Goal: Transaction & Acquisition: Purchase product/service

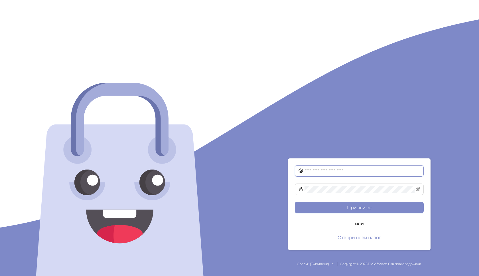
click at [342, 170] on input "text" at bounding box center [362, 170] width 116 height 7
paste input "*"
type input "**********"
click at [295, 201] on button "Пријави се" at bounding box center [359, 206] width 129 height 11
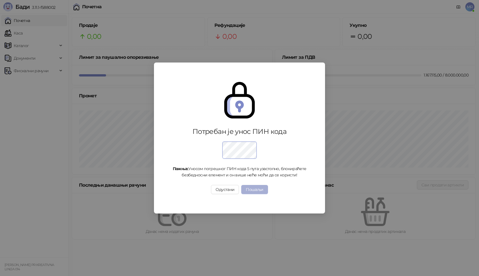
click at [265, 189] on button "Пошаљи" at bounding box center [254, 189] width 27 height 9
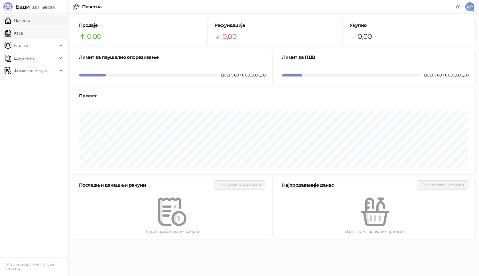
click at [20, 32] on link "Каса" at bounding box center [14, 32] width 18 height 11
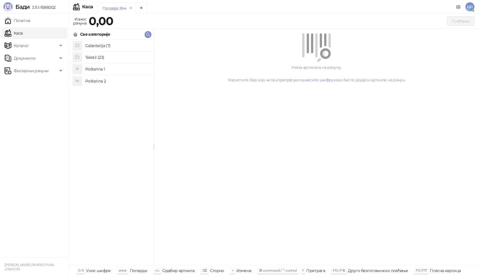
click at [113, 70] on h4 "Poštarina 1" at bounding box center [117, 68] width 64 height 9
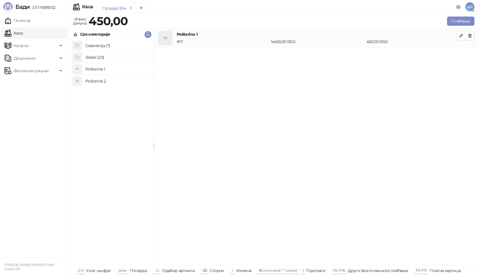
click at [111, 57] on h4 "Tekstil (23)" at bounding box center [117, 57] width 64 height 9
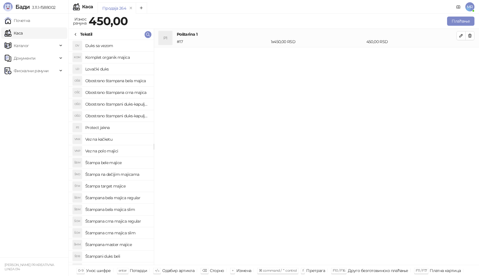
click at [140, 116] on h4 "Obostrano štampani duks-kapuljača crni" at bounding box center [117, 115] width 64 height 9
click at [460, 53] on icon "button" at bounding box center [461, 54] width 5 height 5
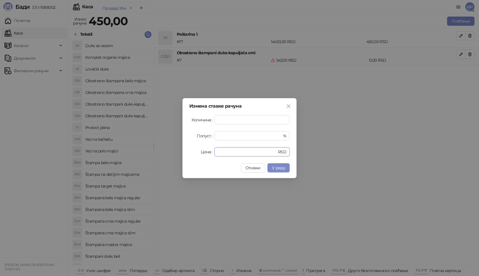
drag, startPoint x: 223, startPoint y: 154, endPoint x: 188, endPoint y: 156, distance: 35.1
click at [188, 156] on div "Измена ставке рачуна Количина * Попуст * % Цена * RSD Откажи У реду" at bounding box center [239, 138] width 114 height 80
click at [274, 167] on span "У реду" at bounding box center [278, 167] width 13 height 5
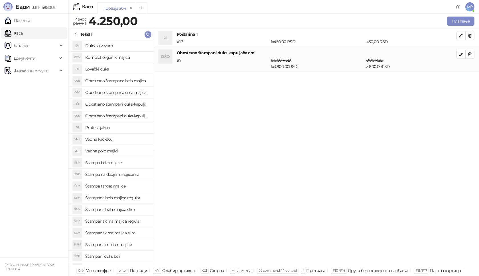
click at [137, 91] on h4 "Obostrano štampana crna majica" at bounding box center [117, 92] width 64 height 9
click at [459, 78] on icon "button" at bounding box center [461, 79] width 5 height 5
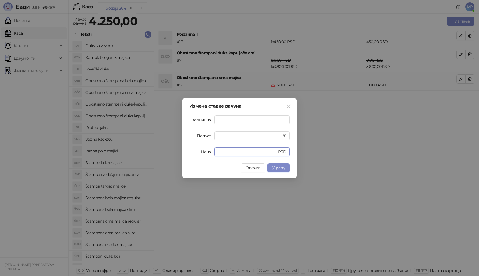
drag, startPoint x: 229, startPoint y: 152, endPoint x: 155, endPoint y: 160, distance: 73.7
click at [155, 160] on div "Измена ставке рачуна Количина * Попуст * % Цена * RSD Откажи У реду" at bounding box center [239, 138] width 479 height 276
type input "****"
click at [275, 170] on button "У реду" at bounding box center [278, 167] width 22 height 9
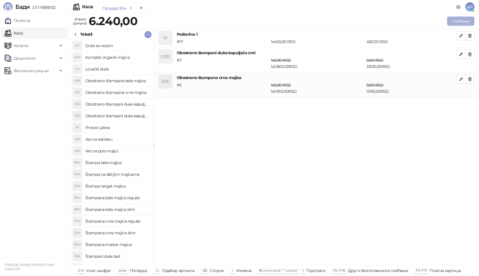
click at [461, 21] on button "Плаћање" at bounding box center [460, 21] width 27 height 9
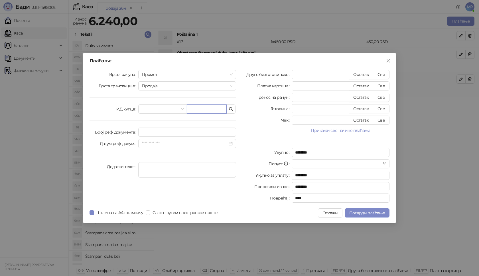
click at [192, 109] on input "text" at bounding box center [207, 108] width 40 height 9
type input "**********"
click at [384, 73] on button "Све" at bounding box center [381, 74] width 17 height 9
type input "****"
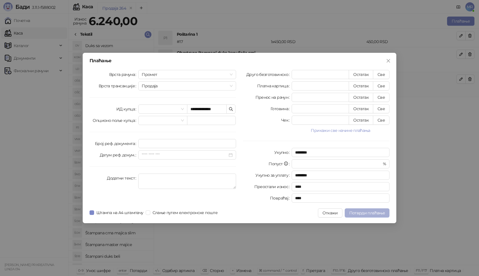
click at [363, 212] on span "Потврди плаћање" at bounding box center [367, 212] width 36 height 5
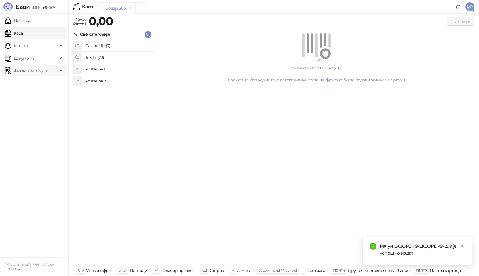
click at [46, 73] on span "Фискални рачуни" at bounding box center [31, 70] width 35 height 11
click at [45, 85] on link "Издати рачуни" at bounding box center [26, 83] width 38 height 11
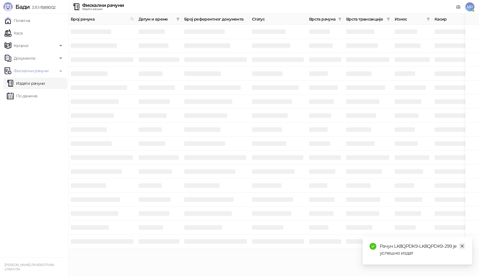
click at [462, 246] on icon "close" at bounding box center [462, 245] width 3 height 3
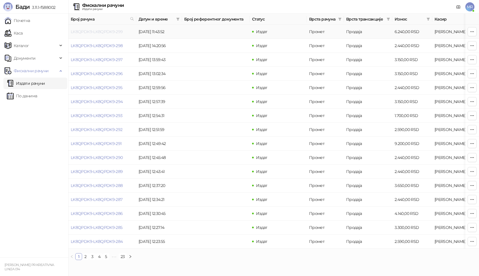
click at [115, 31] on link "LK8QPDK9-LK8QPDK9-299" at bounding box center [97, 31] width 52 height 5
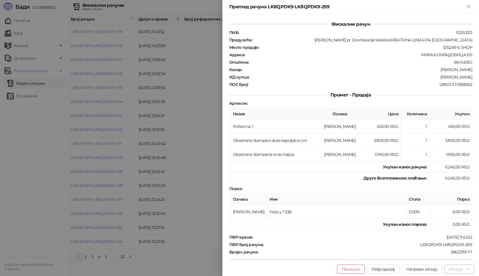
click at [455, 267] on div "Опције" at bounding box center [456, 268] width 14 height 5
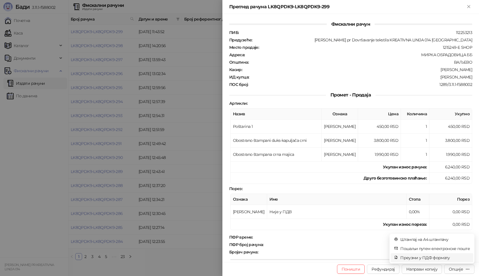
click at [420, 254] on span "Преузми у ПДФ формату" at bounding box center [435, 257] width 70 height 6
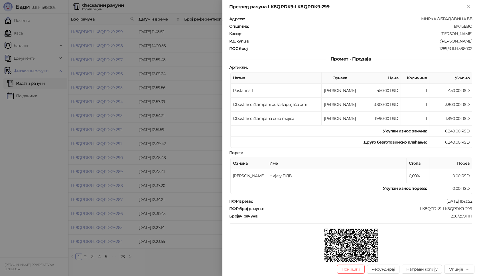
scroll to position [83, 0]
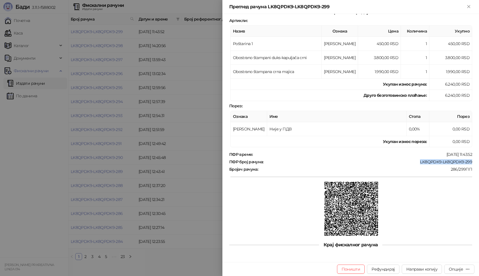
drag, startPoint x: 417, startPoint y: 161, endPoint x: 470, endPoint y: 161, distance: 53.0
click at [470, 161] on div "Фискални рачун ПИБ : 112253213 Предузеће : Marija Raković pr Dovršavanje teksti…" at bounding box center [350, 138] width 256 height 248
copy div "LK8QPDK9-LK8QPDK9-299"
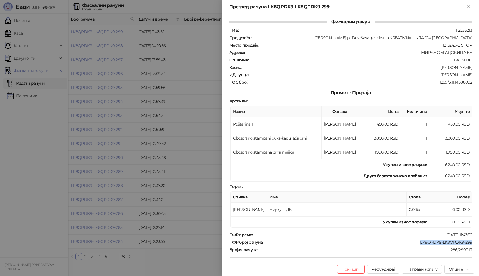
scroll to position [0, 0]
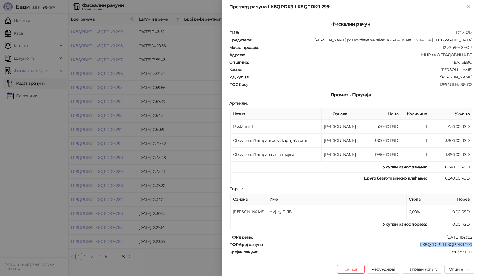
drag, startPoint x: 440, startPoint y: 77, endPoint x: 478, endPoint y: 76, distance: 38.8
click at [478, 76] on div "Фискални рачун ПИБ : 112253213 Предузеће : Marija Raković pr Dovršavanje teksti…" at bounding box center [350, 138] width 256 height 248
copy div "Barbara Žarkov"
drag, startPoint x: 468, startPoint y: 8, endPoint x: 186, endPoint y: 50, distance: 285.6
click at [469, 8] on icon "Close" at bounding box center [468, 6] width 5 height 5
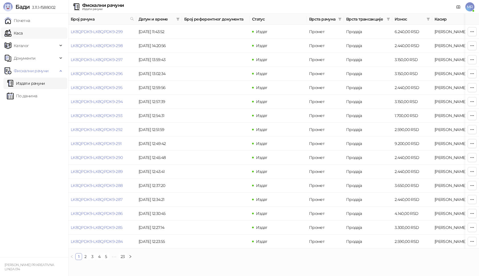
click at [23, 34] on link "Каса" at bounding box center [14, 32] width 18 height 11
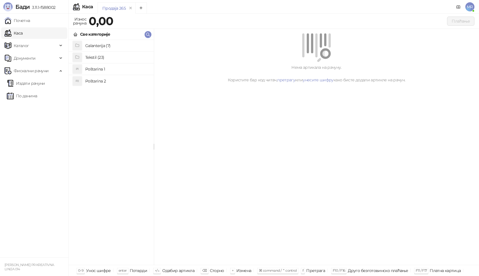
click at [127, 70] on h4 "Poštarina 1" at bounding box center [117, 68] width 64 height 9
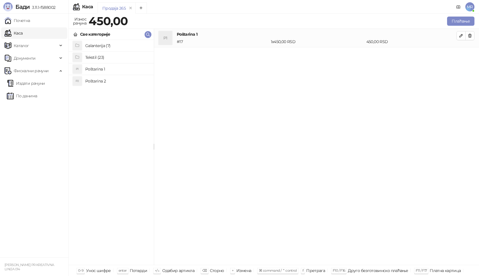
click at [121, 56] on h4 "Tekstil (23)" at bounding box center [117, 57] width 64 height 9
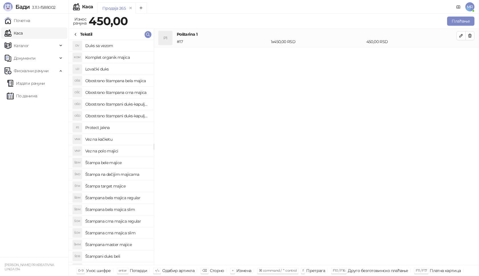
click at [122, 46] on h4 "Duks sa vezom" at bounding box center [117, 45] width 64 height 9
click at [459, 56] on button "button" at bounding box center [460, 54] width 9 height 9
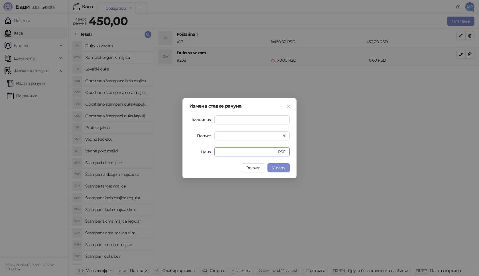
drag, startPoint x: 232, startPoint y: 153, endPoint x: 187, endPoint y: 158, distance: 45.3
click at [187, 158] on div "Измена ставке рачуна Количина * Попуст * % Цена * RSD Откажи У реду" at bounding box center [239, 138] width 114 height 80
type input "****"
click at [286, 169] on button "У реду" at bounding box center [278, 167] width 22 height 9
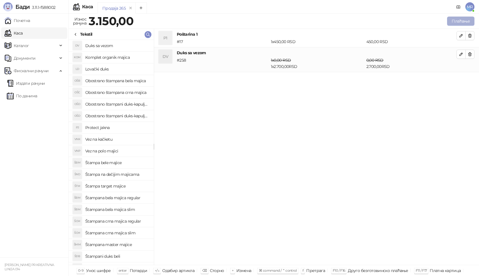
click at [469, 21] on button "Плаћање" at bounding box center [460, 21] width 27 height 9
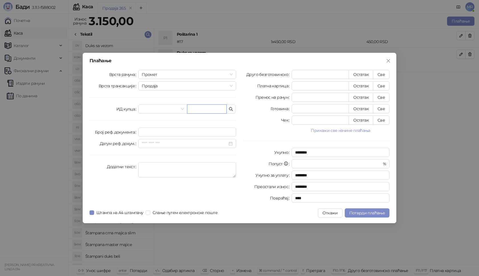
paste input "**********"
type input "**********"
click at [380, 74] on button "Све" at bounding box center [381, 74] width 17 height 9
type input "****"
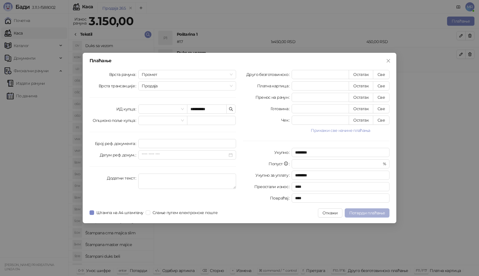
click at [364, 211] on span "Потврди плаћање" at bounding box center [367, 212] width 36 height 5
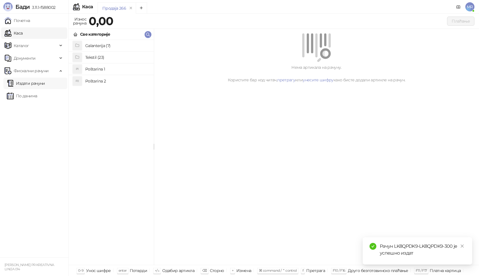
click at [45, 85] on link "Издати рачуни" at bounding box center [26, 83] width 38 height 11
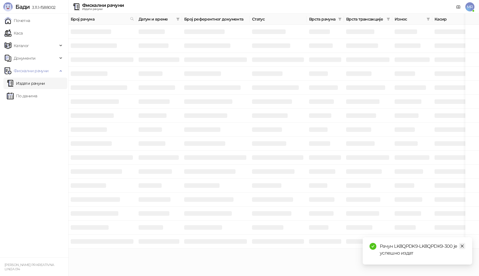
click at [463, 245] on icon "close" at bounding box center [462, 246] width 4 height 4
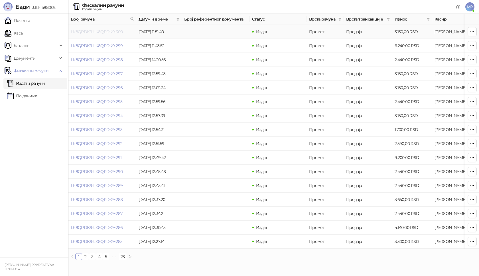
click at [121, 33] on link "LK8QPDK9-LK8QPDK9-300" at bounding box center [97, 31] width 52 height 5
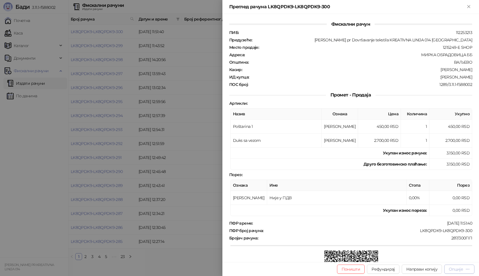
click at [459, 270] on div "Опције" at bounding box center [456, 268] width 14 height 5
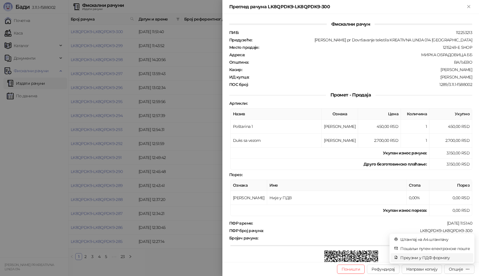
click at [442, 256] on span "Преузми у ПДФ формату" at bounding box center [435, 257] width 70 height 6
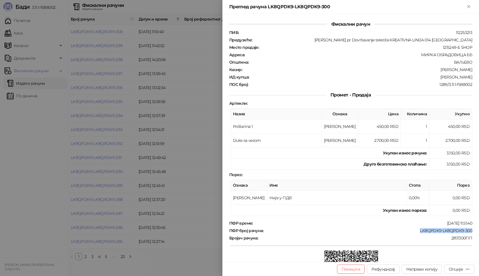
drag, startPoint x: 414, startPoint y: 231, endPoint x: 474, endPoint y: 229, distance: 60.2
click at [474, 229] on div "Фискални рачун ПИБ : 112253213 Предузеће : Marija Raković pr Dovršavanje teksti…" at bounding box center [350, 138] width 256 height 248
copy div "LK8QPDK9-LK8QPDK9-300"
click at [450, 77] on div ":Mina Krpic" at bounding box center [360, 76] width 223 height 5
click at [439, 77] on div ":Mina Krpic" at bounding box center [360, 76] width 223 height 5
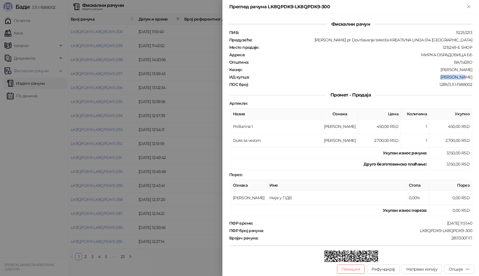
drag, startPoint x: 447, startPoint y: 77, endPoint x: 469, endPoint y: 77, distance: 21.9
click at [469, 77] on div "Фискални рачун ПИБ : 112253213 Предузеће : Marija Raković pr Dovršavanje teksti…" at bounding box center [350, 138] width 256 height 248
copy div "Mina Krpic"
click at [470, 5] on icon "Close" at bounding box center [468, 6] width 5 height 5
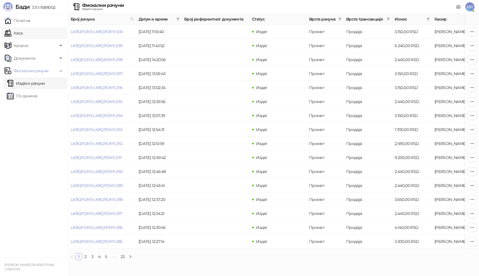
click at [23, 34] on link "Каса" at bounding box center [14, 32] width 18 height 11
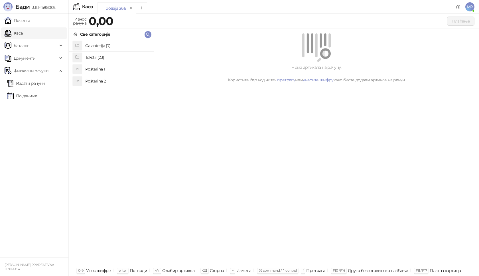
click at [120, 66] on h4 "Poštarina 1" at bounding box center [117, 68] width 64 height 9
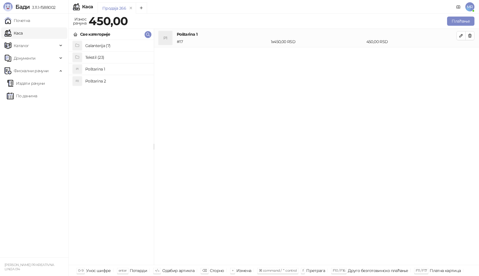
click at [113, 56] on h4 "Tekstil (23)" at bounding box center [117, 57] width 64 height 9
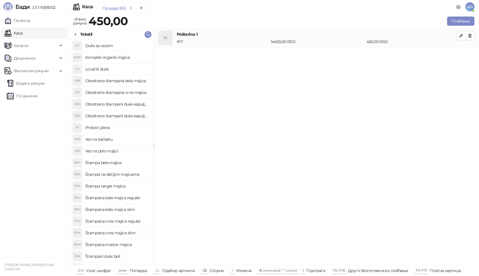
click at [130, 243] on h4 "Štampana master majice" at bounding box center [117, 244] width 64 height 9
click at [461, 54] on icon "button" at bounding box center [460, 54] width 3 height 3
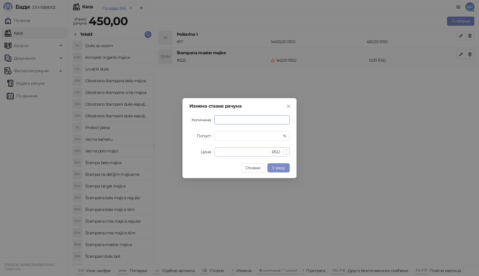
type input "*"
drag, startPoint x: 231, startPoint y: 156, endPoint x: 148, endPoint y: 144, distance: 84.0
click at [148, 144] on div "Измена ставке рачуна Количина * Попуст * % Цена * RSD Откажи У реду" at bounding box center [239, 138] width 479 height 276
click at [247, 151] on input "*" at bounding box center [244, 151] width 53 height 9
drag, startPoint x: 236, startPoint y: 153, endPoint x: 210, endPoint y: 154, distance: 25.9
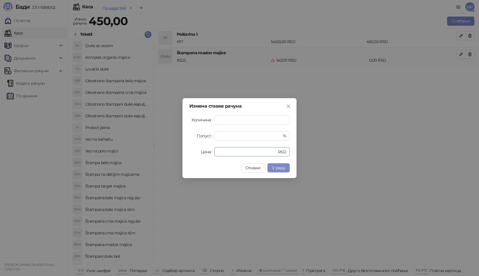
click at [210, 154] on div "Цена * RSD" at bounding box center [239, 151] width 100 height 9
click at [285, 167] on span "У реду" at bounding box center [278, 167] width 13 height 5
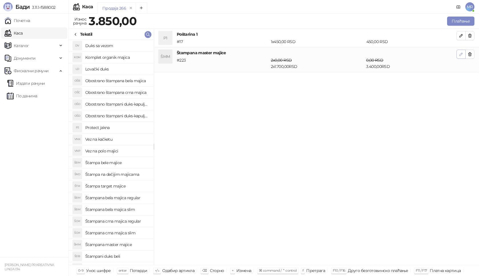
click at [463, 54] on icon "button" at bounding box center [461, 54] width 5 height 5
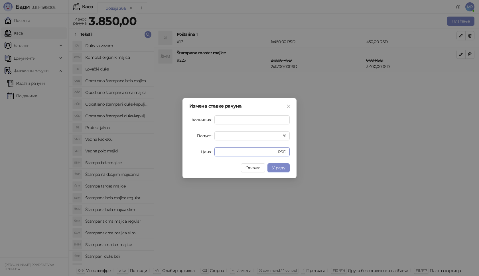
drag, startPoint x: 235, startPoint y: 151, endPoint x: 178, endPoint y: 152, distance: 56.2
click at [178, 152] on div "Измена ставке рачуна Количина * Попуст * % Цена **** RSD Откажи У реду" at bounding box center [239, 138] width 479 height 276
type input "****"
click at [276, 166] on span "У реду" at bounding box center [278, 167] width 13 height 5
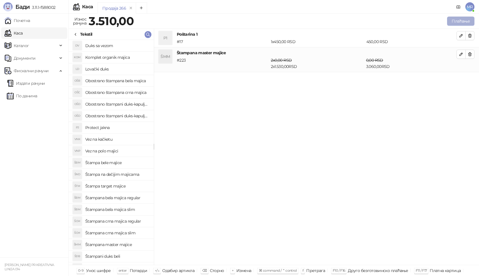
click at [461, 21] on button "Плаћање" at bounding box center [460, 21] width 27 height 9
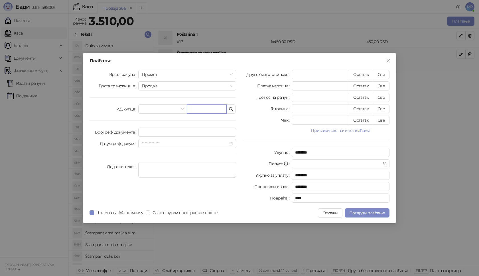
click at [218, 108] on input "text" at bounding box center [207, 108] width 40 height 9
paste input "**********"
type input "**********"
click at [382, 73] on button "Све" at bounding box center [381, 74] width 17 height 9
type input "****"
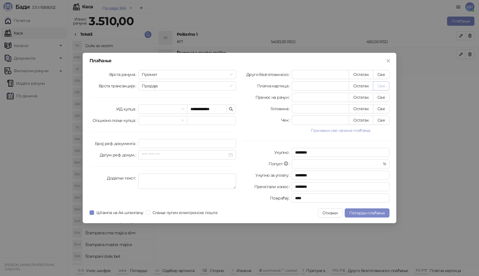
type input "****"
click at [375, 214] on span "Потврди плаћање" at bounding box center [367, 212] width 36 height 5
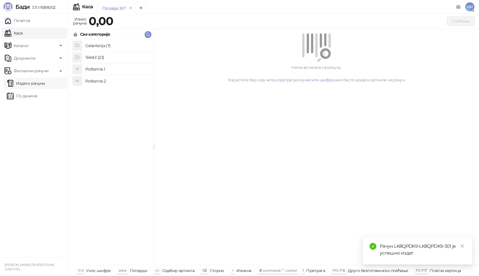
click at [45, 81] on link "Издати рачуни" at bounding box center [26, 83] width 38 height 11
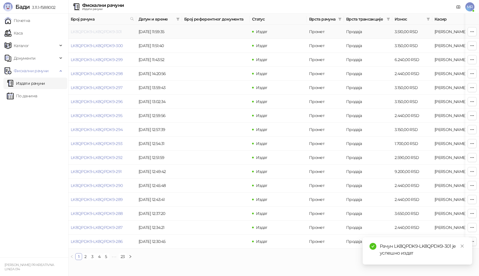
click at [113, 32] on link "LK8QPDK9-LK8QPDK9-301" at bounding box center [96, 31] width 51 height 5
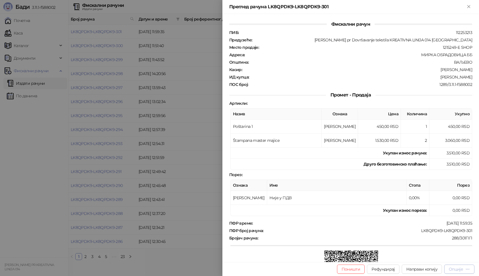
click at [454, 268] on div "Опције" at bounding box center [456, 268] width 14 height 5
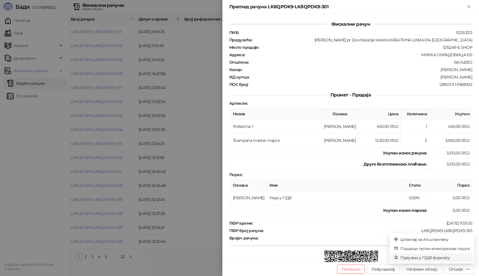
click at [419, 258] on span "Преузми у ПДФ формату" at bounding box center [435, 257] width 70 height 6
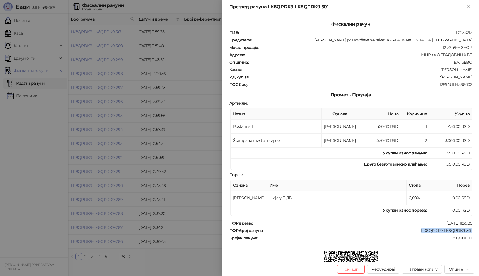
drag, startPoint x: 417, startPoint y: 231, endPoint x: 476, endPoint y: 232, distance: 59.9
click at [476, 232] on div "Фискални рачун ПИБ : 112253213 Предузеће : Marija Raković pr Dovršavanje teksti…" at bounding box center [350, 138] width 256 height 248
copy div "LK8QPDK9-LK8QPDK9-301"
drag, startPoint x: 441, startPoint y: 77, endPoint x: 478, endPoint y: 77, distance: 37.6
click at [478, 77] on div "Фискални рачун ПИБ : 112253213 Предузеће : Marija Raković pr Dovršavanje teksti…" at bounding box center [350, 138] width 256 height 248
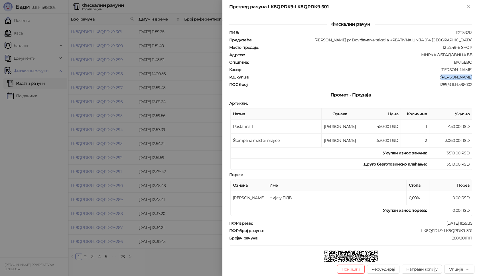
copy div "Erdal Mehonic"
click at [469, 5] on icon "Close" at bounding box center [468, 6] width 5 height 5
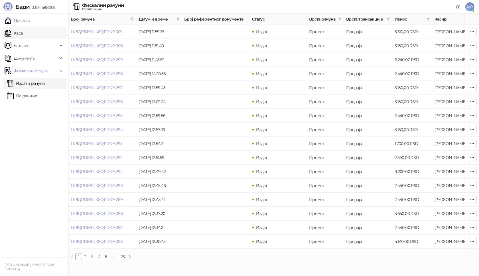
click at [23, 32] on link "Каса" at bounding box center [14, 32] width 18 height 11
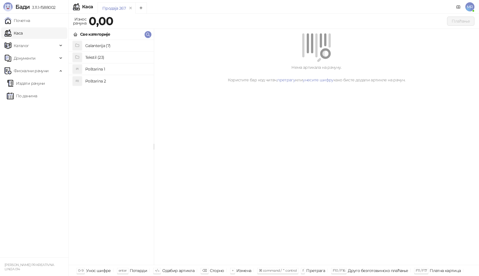
click at [122, 68] on h4 "Poštarina 1" at bounding box center [117, 68] width 64 height 9
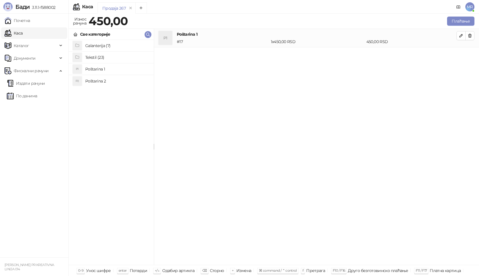
click at [112, 58] on h4 "Tekstil (23)" at bounding box center [117, 57] width 64 height 9
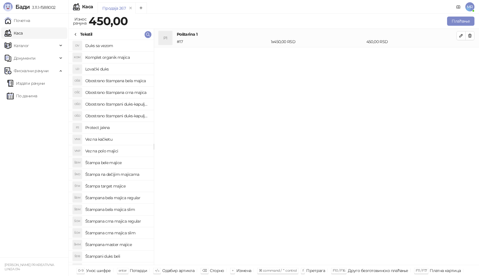
click at [131, 243] on h4 "Štampana master majice" at bounding box center [117, 244] width 64 height 9
click at [461, 54] on icon "button" at bounding box center [461, 54] width 5 height 5
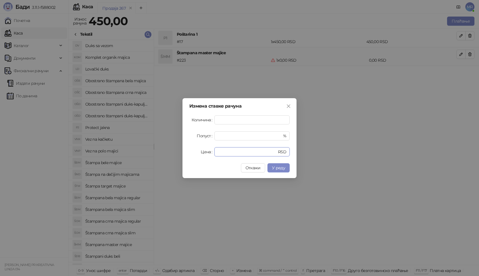
drag, startPoint x: 228, startPoint y: 151, endPoint x: 167, endPoint y: 157, distance: 61.0
click at [166, 158] on div "Измена ставке рачуна Количина * Попуст * % Цена * RSD Откажи У реду" at bounding box center [239, 138] width 479 height 276
type input "****"
click at [274, 166] on span "У реду" at bounding box center [278, 167] width 13 height 5
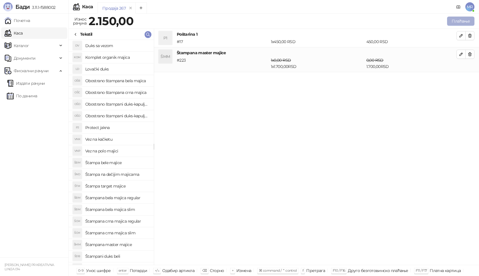
click at [462, 22] on button "Плаћање" at bounding box center [460, 21] width 27 height 9
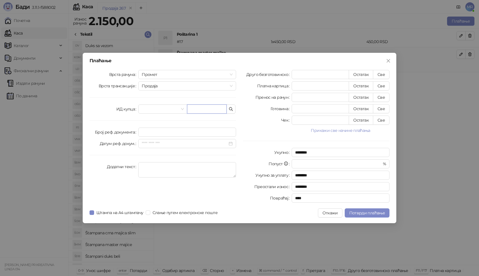
click at [199, 109] on input "text" at bounding box center [207, 108] width 40 height 9
paste input "**********"
type input "**********"
click at [382, 75] on button "Све" at bounding box center [381, 74] width 17 height 9
type input "****"
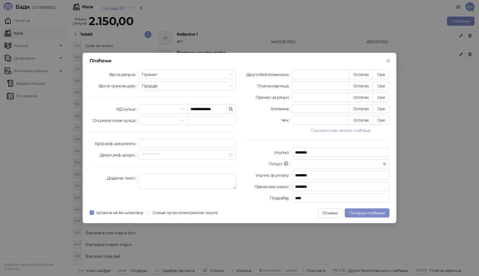
type input "****"
click at [364, 209] on button "Потврди плаћање" at bounding box center [367, 212] width 45 height 9
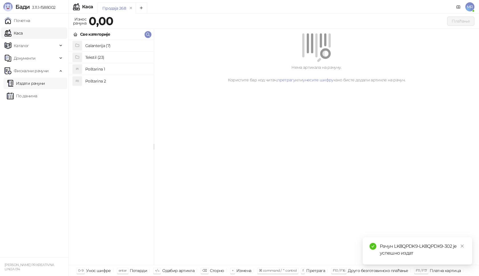
click at [45, 83] on link "Издати рачуни" at bounding box center [26, 83] width 38 height 11
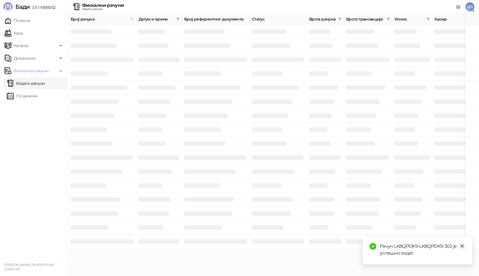
click at [463, 246] on icon "close" at bounding box center [462, 246] width 4 height 4
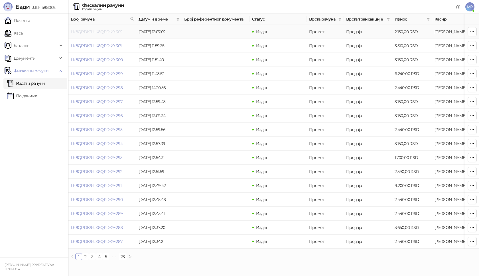
click at [102, 30] on link "LK8QPDK9-LK8QPDK9-302" at bounding box center [97, 31] width 52 height 5
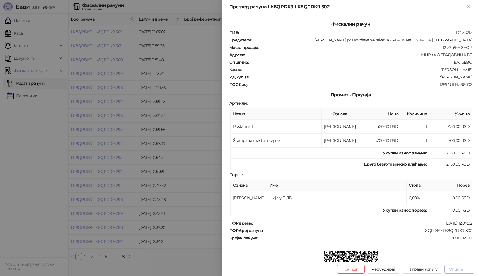
click at [452, 269] on div "Опције" at bounding box center [456, 268] width 14 height 5
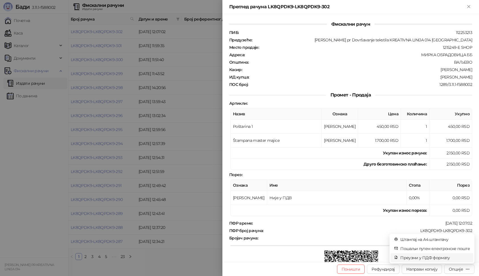
click at [430, 258] on span "Преузми у ПДФ формату" at bounding box center [435, 257] width 70 height 6
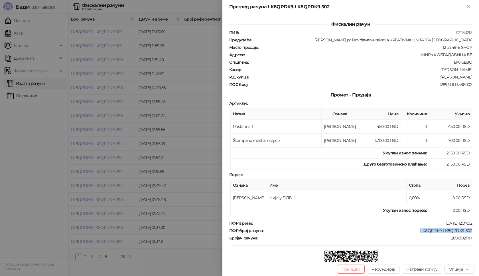
drag, startPoint x: 416, startPoint y: 231, endPoint x: 471, endPoint y: 233, distance: 55.6
click at [471, 233] on div "Фискални рачун ПИБ : 112253213 Предузеће : Marija Raković pr Dovršavanje teksti…" at bounding box center [350, 138] width 256 height 248
copy div "LK8QPDK9-LK8QPDK9-302"
drag, startPoint x: 442, startPoint y: 76, endPoint x: 478, endPoint y: 78, distance: 36.2
click at [478, 78] on div "Фискални рачун ПИБ : 112253213 Предузеће : Marija Raković pr Dovršavanje teksti…" at bounding box center [350, 138] width 256 height 248
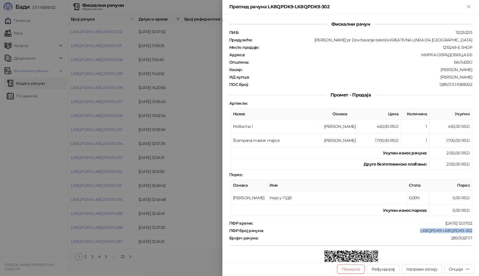
copy div "Ivan Radojicic"
click at [469, 6] on icon "Close" at bounding box center [468, 6] width 5 height 5
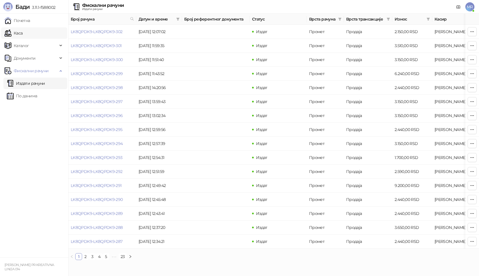
click at [23, 35] on link "Каса" at bounding box center [14, 32] width 18 height 11
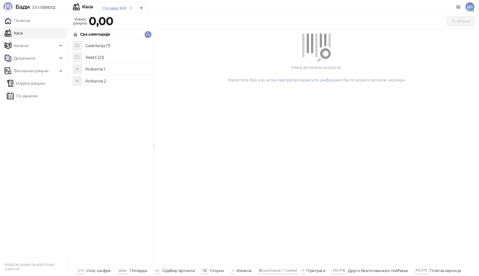
click at [113, 68] on h4 "Poštarina 1" at bounding box center [117, 68] width 64 height 9
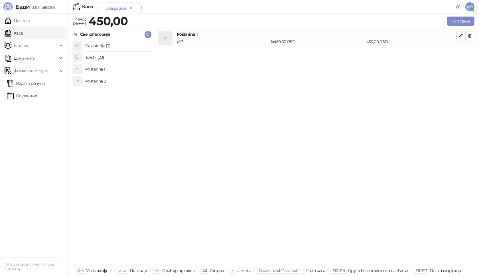
click at [122, 56] on h4 "Tekstil (23)" at bounding box center [117, 57] width 64 height 9
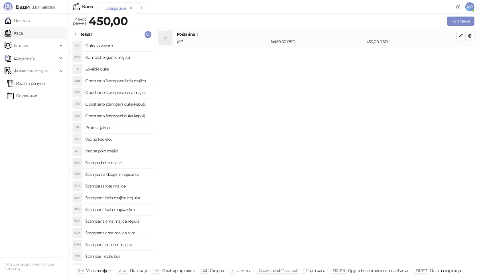
click at [123, 245] on h4 "Štampana master majice" at bounding box center [117, 244] width 64 height 9
click at [462, 55] on icon "button" at bounding box center [461, 54] width 5 height 5
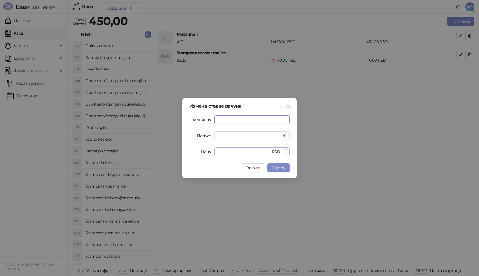
type input "*"
drag, startPoint x: 230, startPoint y: 152, endPoint x: 183, endPoint y: 152, distance: 47.3
click at [183, 152] on div "Измена ставке рачуна Количина * Попуст * % Цена * RSD Откажи У реду" at bounding box center [239, 138] width 114 height 80
type input "****"
click at [287, 167] on button "У реду" at bounding box center [278, 167] width 22 height 9
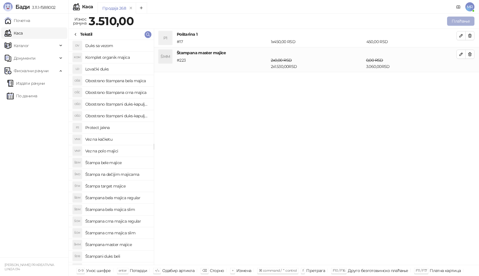
click at [459, 23] on button "Плаћање" at bounding box center [460, 21] width 27 height 9
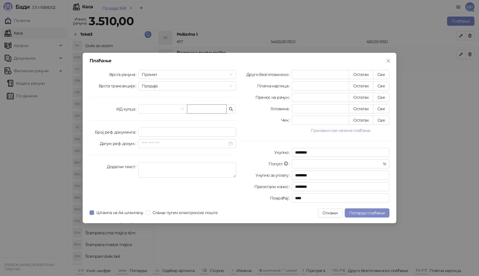
paste input "**********"
type input "**********"
click at [386, 76] on button "Све" at bounding box center [381, 74] width 17 height 9
type input "****"
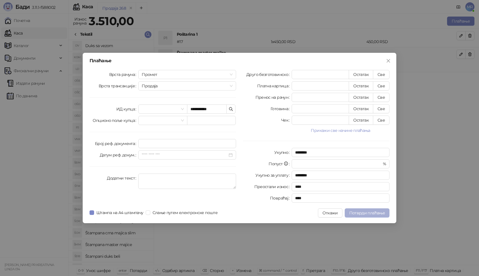
click at [366, 212] on span "Потврди плаћање" at bounding box center [367, 212] width 36 height 5
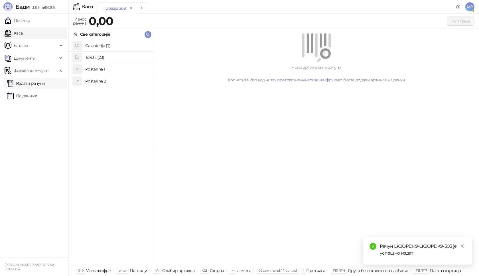
click at [45, 85] on link "Издати рачуни" at bounding box center [26, 83] width 38 height 11
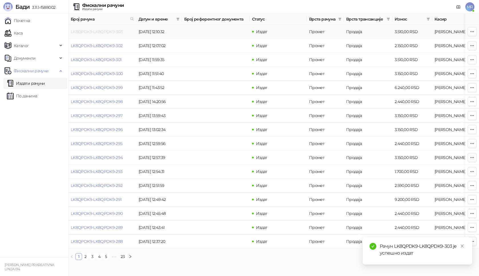
click at [109, 32] on link "LK8QPDK9-LK8QPDK9-303" at bounding box center [97, 31] width 52 height 5
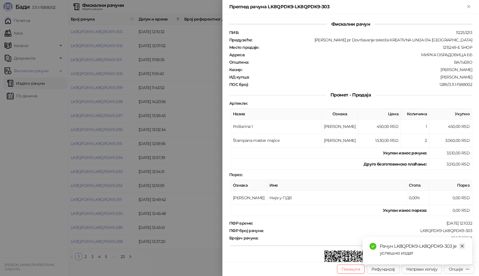
click at [461, 246] on icon "close" at bounding box center [462, 246] width 4 height 4
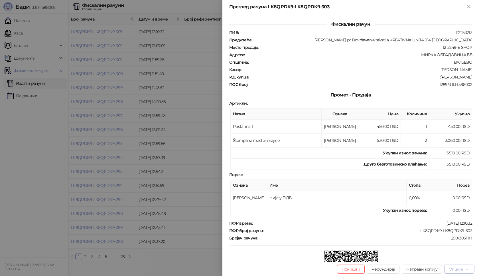
click at [456, 270] on div "Опције" at bounding box center [456, 268] width 14 height 5
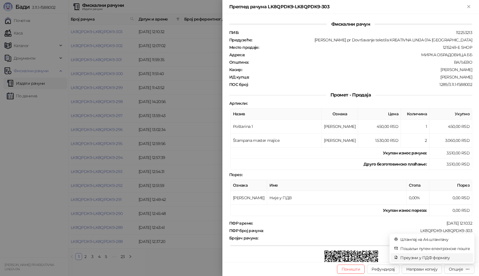
click at [442, 257] on span "Преузми у ПДФ формату" at bounding box center [435, 257] width 70 height 6
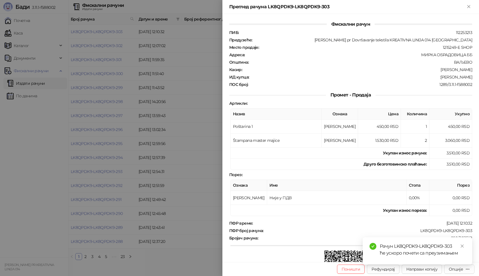
click at [419, 230] on div "LK8QPDK9-LK8QPDK9-303" at bounding box center [368, 230] width 209 height 5
drag, startPoint x: 412, startPoint y: 231, endPoint x: 478, endPoint y: 230, distance: 66.7
click at [478, 230] on div "Фискални рачун ПИБ : 112253213 Предузеће : Marija Raković pr Dovršavanje teksti…" at bounding box center [350, 138] width 256 height 248
copy div "LK8QPDK9-LK8QPDK9-303"
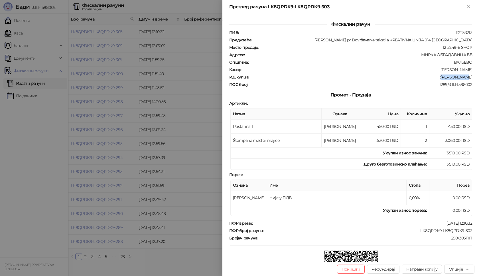
drag, startPoint x: 446, startPoint y: 78, endPoint x: 475, endPoint y: 78, distance: 28.5
click at [475, 78] on div "Фискални рачун ПИБ : 112253213 Предузеће : Marija Raković pr Dovršavanje teksti…" at bounding box center [350, 138] width 256 height 248
copy div "Dejan Savic"
click at [467, 7] on icon "Close" at bounding box center [468, 6] width 5 height 5
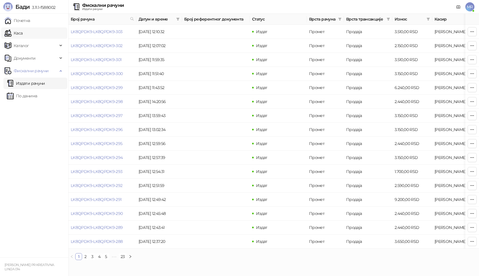
click at [23, 34] on link "Каса" at bounding box center [14, 32] width 18 height 11
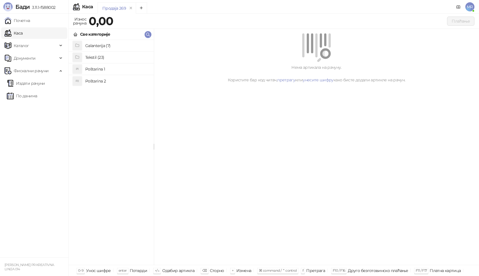
click at [117, 69] on h4 "Poštarina 1" at bounding box center [117, 68] width 64 height 9
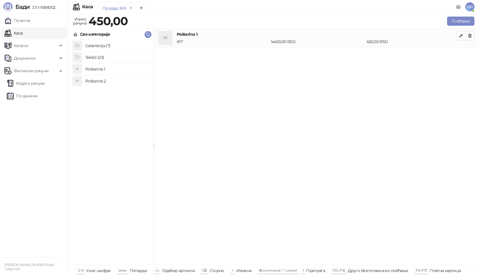
click at [121, 55] on h4 "Tekstil (23)" at bounding box center [117, 57] width 64 height 9
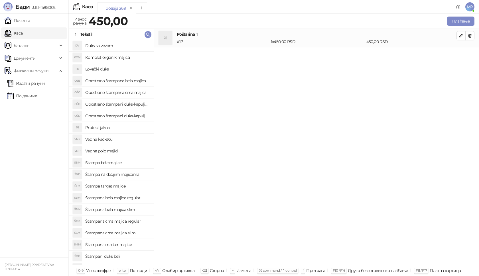
click at [138, 219] on h4 "Štampana crna majica regular" at bounding box center [117, 220] width 64 height 9
click at [461, 54] on icon "button" at bounding box center [461, 54] width 5 height 5
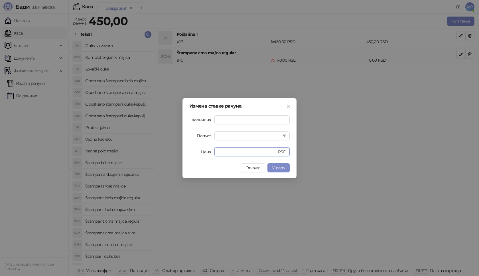
drag, startPoint x: 222, startPoint y: 151, endPoint x: 193, endPoint y: 152, distance: 29.7
click at [193, 152] on div "Цена * RSD" at bounding box center [239, 151] width 100 height 9
type input "****"
click at [284, 170] on span "У реду" at bounding box center [278, 167] width 13 height 5
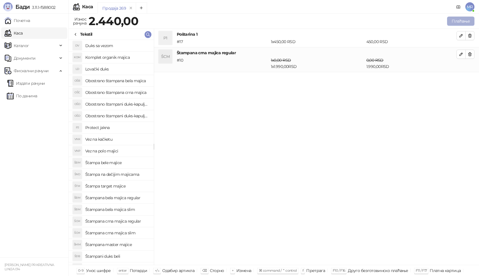
click at [459, 22] on button "Плаћање" at bounding box center [460, 21] width 27 height 9
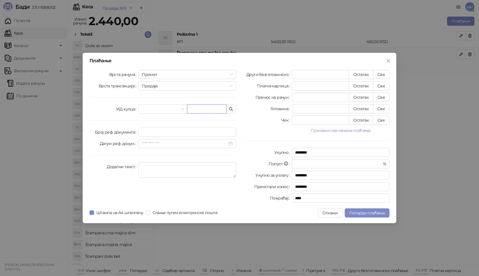
click at [219, 109] on input "text" at bounding box center [207, 108] width 40 height 9
paste input "**********"
click at [201, 109] on input "**********" at bounding box center [207, 108] width 40 height 9
type input "**********"
click at [387, 73] on button "Све" at bounding box center [381, 74] width 17 height 9
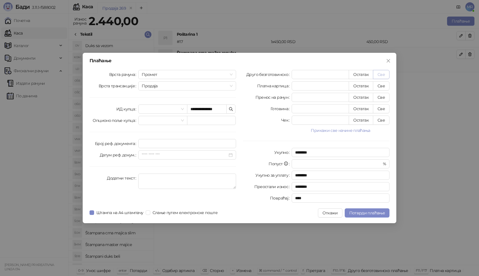
type input "****"
click at [366, 212] on span "Потврди плаћање" at bounding box center [367, 212] width 36 height 5
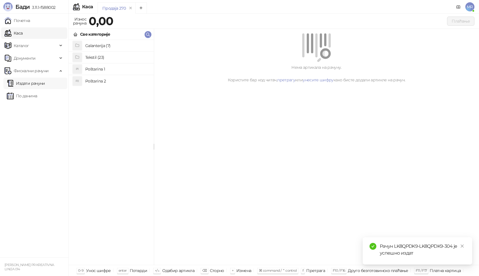
click at [45, 83] on link "Издати рачуни" at bounding box center [26, 83] width 38 height 11
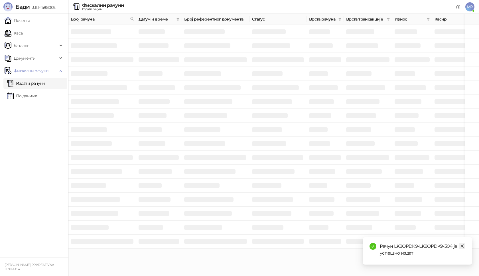
click at [460, 245] on icon "close" at bounding box center [462, 246] width 4 height 4
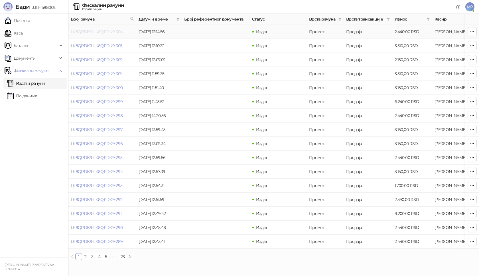
click at [104, 33] on link "LK8QPDK9-LK8QPDK9-304" at bounding box center [97, 31] width 52 height 5
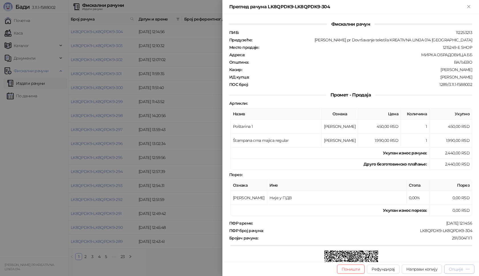
click at [453, 268] on div "Опције" at bounding box center [456, 268] width 14 height 5
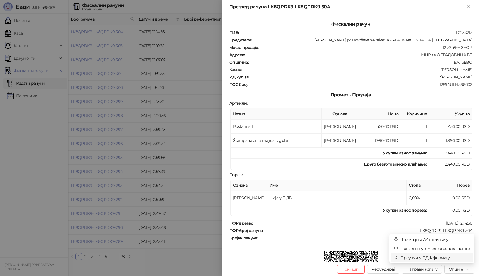
click at [423, 258] on span "Преузми у ПДФ формату" at bounding box center [435, 257] width 70 height 6
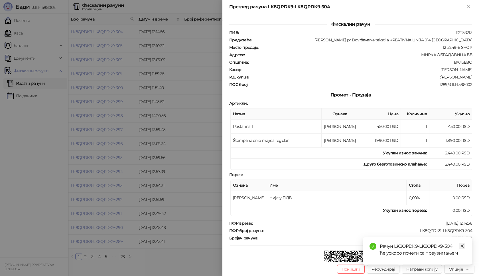
click at [461, 246] on icon "close" at bounding box center [462, 246] width 4 height 4
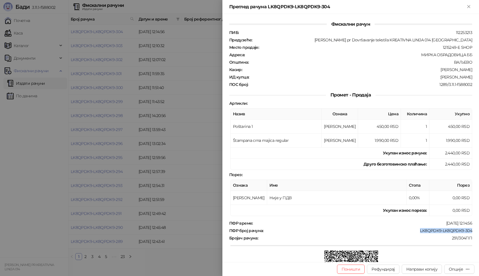
drag, startPoint x: 415, startPoint y: 230, endPoint x: 472, endPoint y: 231, distance: 57.0
click at [472, 231] on div "Фискални рачун ПИБ : 112253213 Предузеће : Marija Raković pr Dovršavanje teksti…" at bounding box center [350, 138] width 256 height 248
drag, startPoint x: 438, startPoint y: 78, endPoint x: 477, endPoint y: 78, distance: 38.8
click at [477, 78] on div "Фискални рачун ПИБ : 112253213 Предузеће : Marija Raković pr Dovršavanje teksti…" at bounding box center [350, 138] width 256 height 248
click at [471, 6] on icon "Close" at bounding box center [468, 6] width 5 height 5
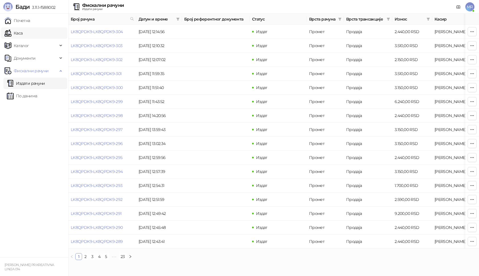
click at [15, 35] on link "Каса" at bounding box center [14, 32] width 18 height 11
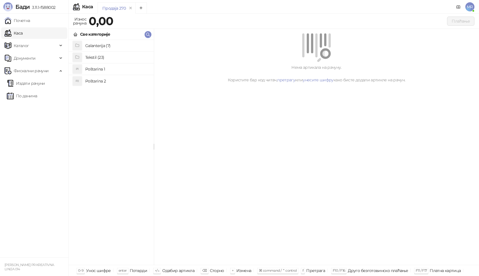
click at [100, 68] on h4 "Poštarina 1" at bounding box center [117, 68] width 64 height 9
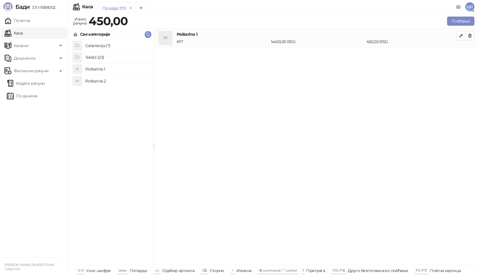
click at [121, 58] on h4 "Tekstil (23)" at bounding box center [117, 57] width 64 height 9
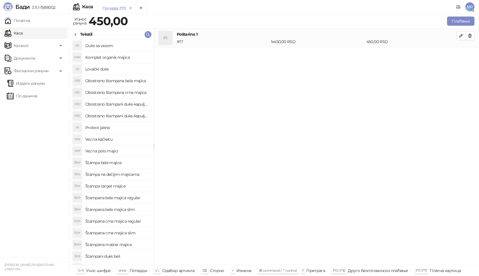
click at [137, 118] on h4 "Obostrano štampani duks-kapuljača crni" at bounding box center [117, 115] width 64 height 9
click at [463, 53] on button "button" at bounding box center [460, 54] width 9 height 9
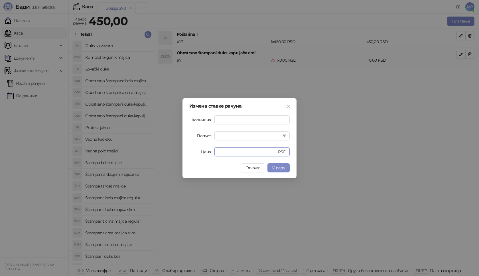
drag, startPoint x: 224, startPoint y: 152, endPoint x: 188, endPoint y: 155, distance: 36.0
click at [188, 155] on div "Измена ставке рачуна Количина * Попуст * % Цена * RSD Откажи У реду" at bounding box center [239, 138] width 114 height 80
type input "****"
click at [286, 168] on button "У реду" at bounding box center [278, 167] width 22 height 9
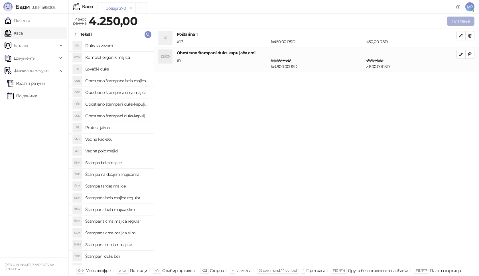
click at [458, 18] on button "Плаћање" at bounding box center [460, 21] width 27 height 9
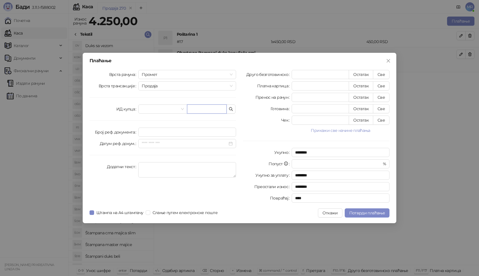
paste input "**********"
type input "**********"
click at [384, 74] on button "Све" at bounding box center [381, 74] width 17 height 9
type input "****"
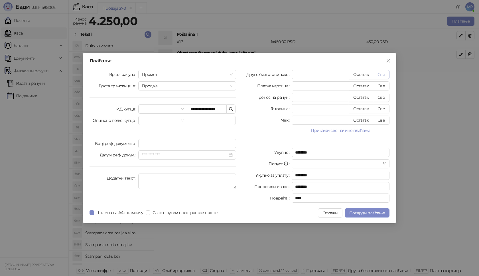
type input "****"
click at [360, 213] on span "Потврди плаћање" at bounding box center [367, 212] width 36 height 5
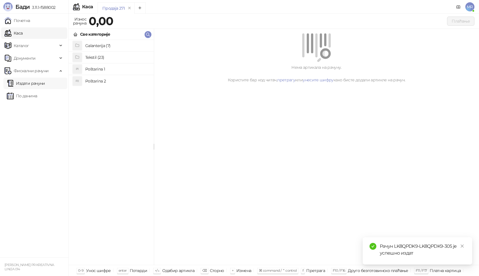
click at [45, 83] on link "Издати рачуни" at bounding box center [26, 83] width 38 height 11
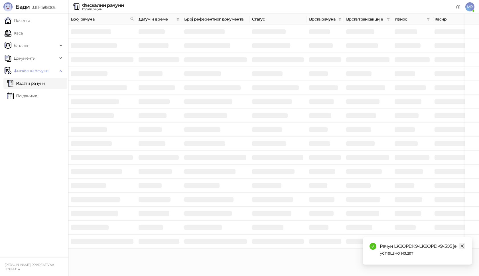
click at [460, 245] on icon "close" at bounding box center [462, 246] width 4 height 4
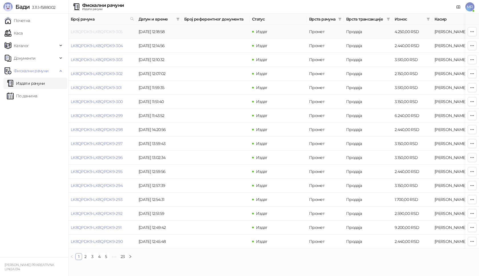
click at [113, 31] on link "LK8QPDK9-LK8QPDK9-305" at bounding box center [97, 31] width 52 height 5
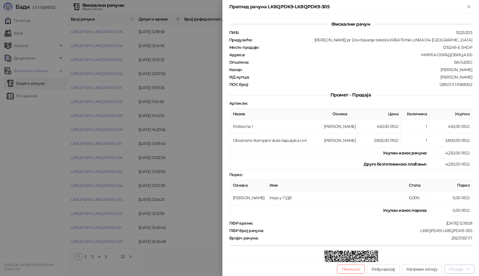
click at [456, 268] on div "Опције" at bounding box center [456, 268] width 14 height 5
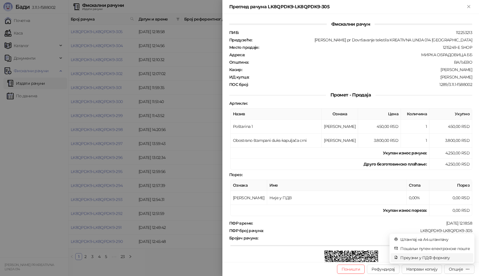
click at [417, 257] on span "Преузми у ПДФ формату" at bounding box center [435, 257] width 70 height 6
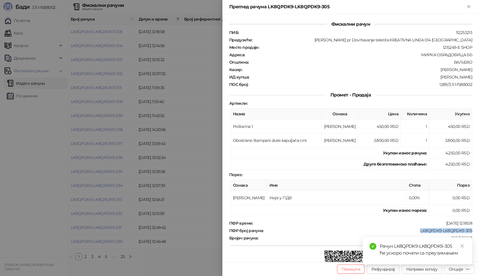
drag, startPoint x: 413, startPoint y: 230, endPoint x: 475, endPoint y: 230, distance: 62.1
click at [475, 230] on div "Фискални рачун ПИБ : 112253213 Предузеће : Marija Raković pr Dovršavanje teksti…" at bounding box center [350, 138] width 256 height 248
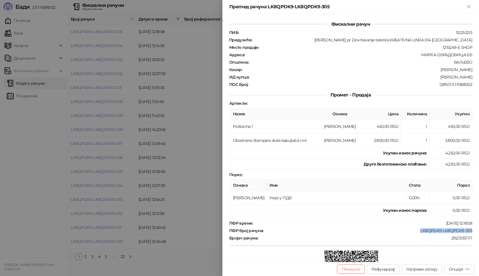
drag, startPoint x: 434, startPoint y: 77, endPoint x: 478, endPoint y: 78, distance: 44.7
click at [478, 78] on div "Фискални рачун ПИБ : 112253213 Предузеће : Marija Raković pr Dovršavanje teksti…" at bounding box center [350, 138] width 256 height 248
click at [468, 9] on icon "Close" at bounding box center [468, 6] width 5 height 5
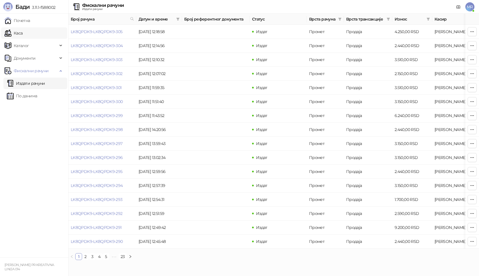
click at [23, 34] on link "Каса" at bounding box center [14, 32] width 18 height 11
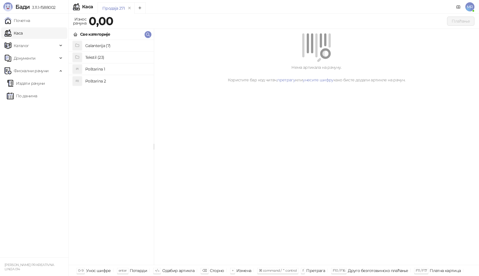
click at [110, 69] on h4 "Poštarina 1" at bounding box center [117, 68] width 64 height 9
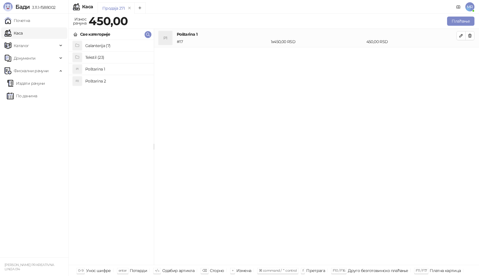
click at [123, 57] on h4 "Tekstil (23)" at bounding box center [117, 57] width 64 height 9
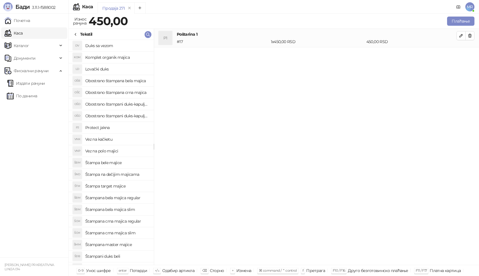
drag, startPoint x: 131, startPoint y: 220, endPoint x: 134, endPoint y: 219, distance: 3.1
click at [131, 220] on h4 "Štampana crna majica regular" at bounding box center [117, 220] width 64 height 9
click at [461, 54] on icon "button" at bounding box center [460, 54] width 3 height 3
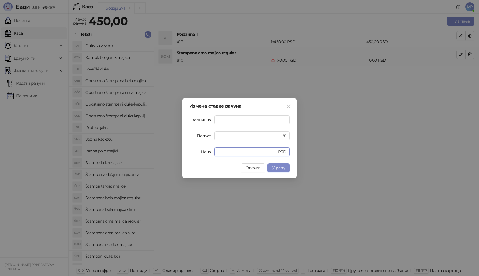
drag, startPoint x: 191, startPoint y: 153, endPoint x: 178, endPoint y: 152, distance: 12.6
click at [180, 153] on div "Измена ставке рачуна Количина * Попуст * % Цена * RSD Откажи У реду" at bounding box center [239, 138] width 479 height 276
type input "****"
click at [285, 163] on button "У реду" at bounding box center [278, 167] width 22 height 9
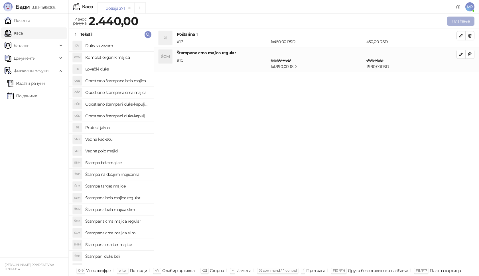
click at [461, 19] on button "Плаћање" at bounding box center [460, 21] width 27 height 9
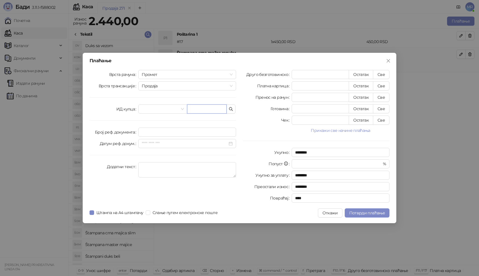
paste input "**********"
type input "**********"
click at [378, 71] on button "Све" at bounding box center [381, 74] width 17 height 9
type input "****"
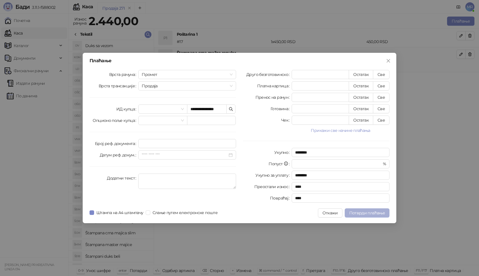
click at [356, 213] on span "Потврди плаћање" at bounding box center [367, 212] width 36 height 5
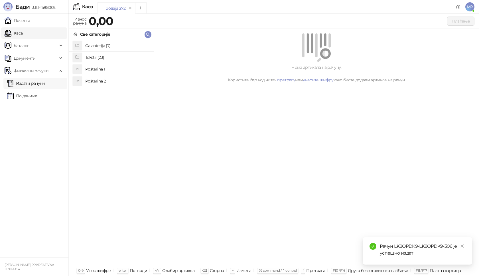
click at [42, 83] on link "Издати рачуни" at bounding box center [26, 83] width 38 height 11
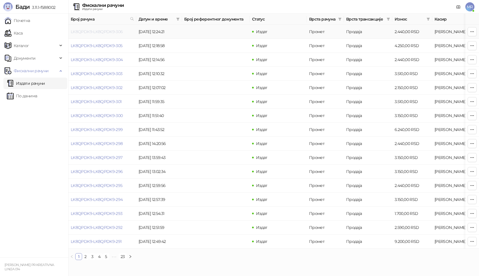
click at [111, 32] on link "LK8QPDK9-LK8QPDK9-306" at bounding box center [97, 31] width 52 height 5
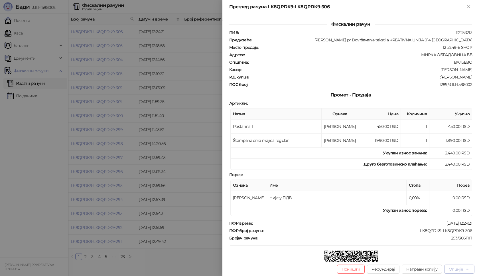
click at [455, 267] on div "Опције" at bounding box center [456, 268] width 14 height 5
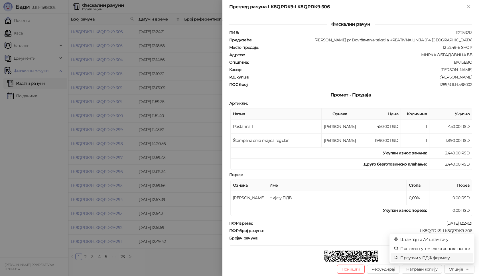
click at [415, 257] on span "Преузми у ПДФ формату" at bounding box center [435, 257] width 70 height 6
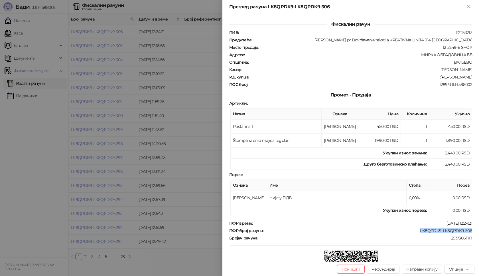
drag, startPoint x: 416, startPoint y: 231, endPoint x: 474, endPoint y: 230, distance: 59.0
click at [474, 230] on div "Фискални рачун ПИБ : 112253213 Предузеће : Marija Raković pr Dovršavanje teksti…" at bounding box center [350, 138] width 256 height 248
drag, startPoint x: 436, startPoint y: 76, endPoint x: 473, endPoint y: 80, distance: 37.0
click at [473, 80] on div "Фискални рачун ПИБ : 112253213 Предузеће : Marija Raković pr Dovršavanje teksti…" at bounding box center [350, 138] width 256 height 248
click at [467, 5] on icon "Close" at bounding box center [468, 6] width 3 height 3
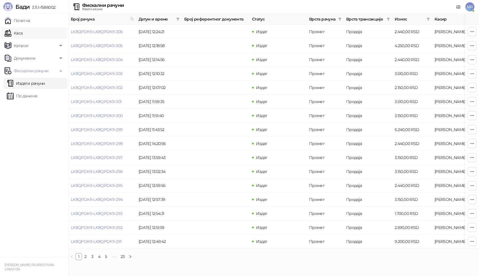
click at [23, 35] on link "Каса" at bounding box center [14, 32] width 18 height 11
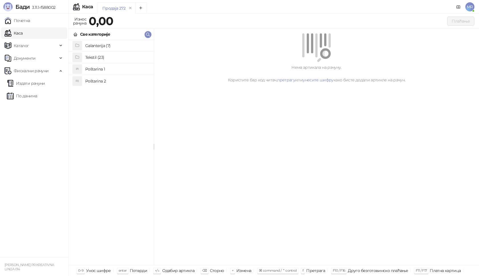
click at [99, 69] on h4 "Poštarina 1" at bounding box center [117, 68] width 64 height 9
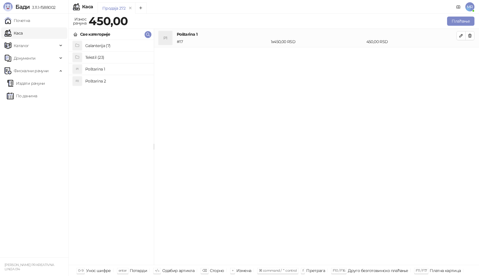
click at [103, 56] on h4 "Tekstil (23)" at bounding box center [117, 57] width 64 height 9
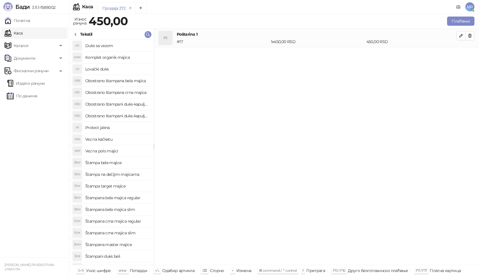
scroll to position [28, 0]
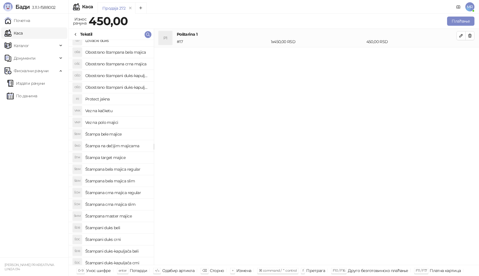
click at [125, 239] on h4 "Štampani duks crni" at bounding box center [117, 239] width 64 height 9
click at [461, 55] on icon "button" at bounding box center [460, 54] width 3 height 3
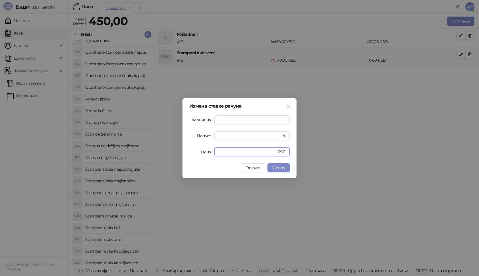
drag, startPoint x: 232, startPoint y: 151, endPoint x: 187, endPoint y: 148, distance: 45.7
click at [187, 148] on div "Измена ставке рачуна Количина * Попуст * % Цена * RSD Откажи У реду" at bounding box center [239, 138] width 114 height 80
type input "****"
click at [282, 165] on span "У реду" at bounding box center [278, 167] width 13 height 5
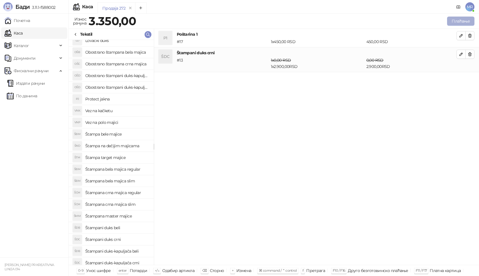
click at [464, 21] on button "Плаћање" at bounding box center [460, 21] width 27 height 9
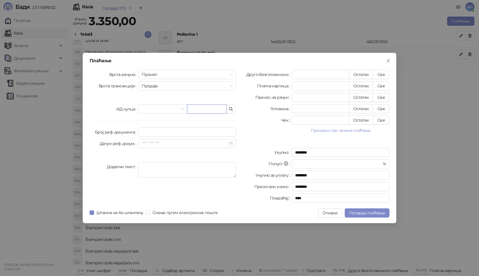
click at [205, 105] on input "text" at bounding box center [207, 108] width 40 height 9
paste input "**********"
type input "**********"
click at [380, 74] on button "Све" at bounding box center [381, 74] width 17 height 9
type input "****"
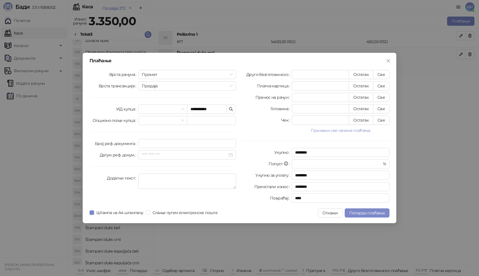
type input "****"
click at [363, 211] on span "Потврди плаћање" at bounding box center [367, 212] width 36 height 5
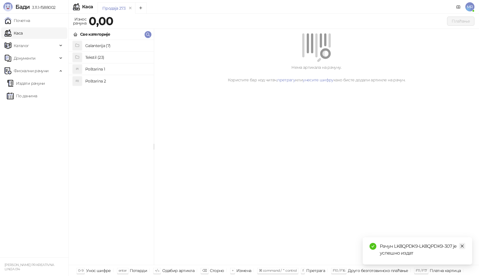
click at [462, 247] on icon "close" at bounding box center [462, 246] width 4 height 4
click at [39, 85] on link "Издати рачуни" at bounding box center [26, 83] width 38 height 11
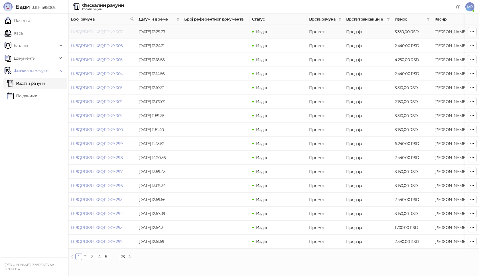
click at [113, 31] on link "LK8QPDK9-LK8QPDK9-307" at bounding box center [97, 31] width 52 height 5
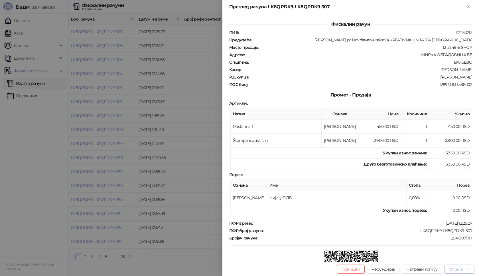
click at [458, 271] on div "Опције" at bounding box center [456, 268] width 14 height 5
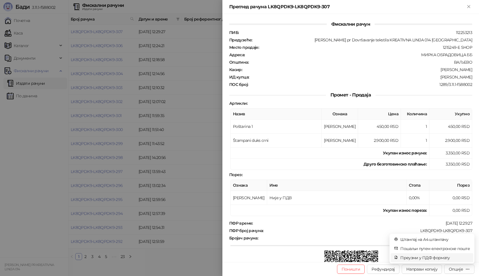
click at [435, 256] on span "Преузми у ПДФ формату" at bounding box center [435, 257] width 70 height 6
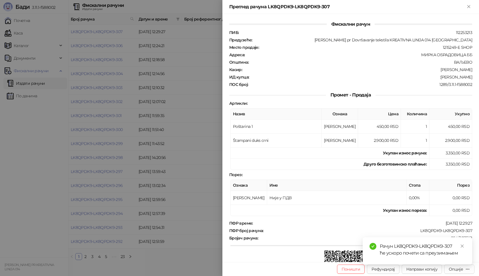
click at [459, 246] on div "Рачун LK8QPDK9-LK8QPDK9-307 ће ускоро почети са преузимањем" at bounding box center [422, 250] width 85 height 14
click at [461, 246] on icon "close" at bounding box center [462, 246] width 4 height 4
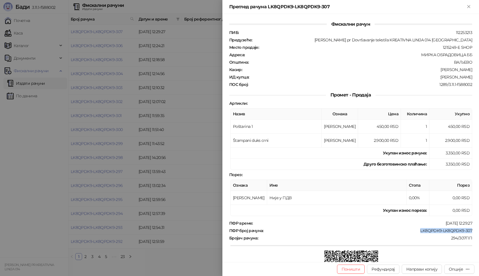
drag, startPoint x: 414, startPoint y: 231, endPoint x: 478, endPoint y: 232, distance: 64.7
click at [478, 232] on div "Фискални рачун ПИБ : 112253213 Предузеће : Marija Raković pr Dovršavanje teksti…" at bounding box center [350, 138] width 256 height 248
click at [452, 74] on div "ПИБ : 112253213 Предузеће : Marija Raković pr Dovršavanje tekstila KREATIVNA LI…" at bounding box center [350, 58] width 245 height 57
click at [453, 78] on div ":Siniša Ilić" at bounding box center [360, 76] width 223 height 5
drag, startPoint x: 451, startPoint y: 77, endPoint x: 475, endPoint y: 78, distance: 24.3
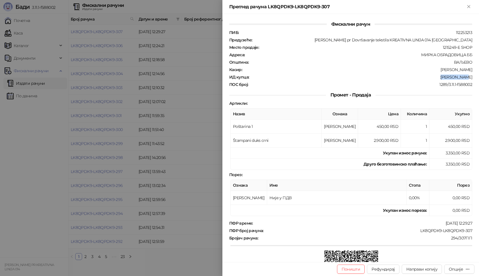
click at [475, 78] on div "Фискални рачун ПИБ : 112253213 Предузеће : Marija Raković pr Dovršavanje teksti…" at bounding box center [350, 138] width 256 height 248
click at [468, 6] on icon "Close" at bounding box center [468, 6] width 3 height 3
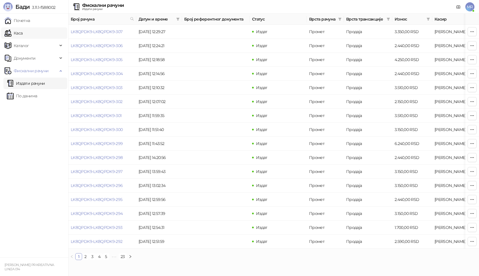
click at [23, 32] on link "Каса" at bounding box center [14, 32] width 18 height 11
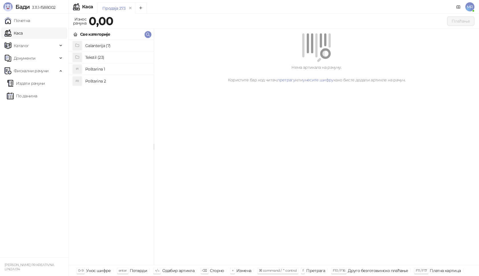
click at [105, 70] on h4 "Poštarina 1" at bounding box center [117, 68] width 64 height 9
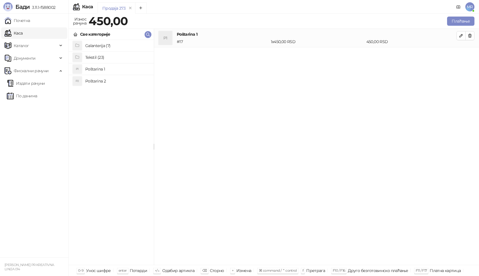
click at [107, 57] on h4 "Tekstil (23)" at bounding box center [117, 57] width 64 height 9
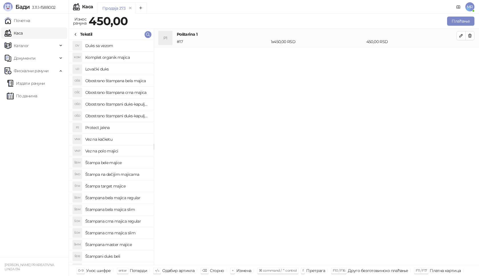
click at [129, 233] on h4 "Štampana crna majica slim" at bounding box center [117, 232] width 64 height 9
click at [133, 94] on h4 "Obostrano štampana crna majica" at bounding box center [117, 92] width 64 height 9
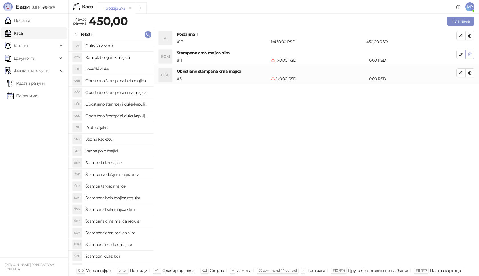
click at [471, 53] on icon "button" at bounding box center [469, 53] width 3 height 3
click at [460, 52] on icon "button" at bounding box center [461, 54] width 5 height 5
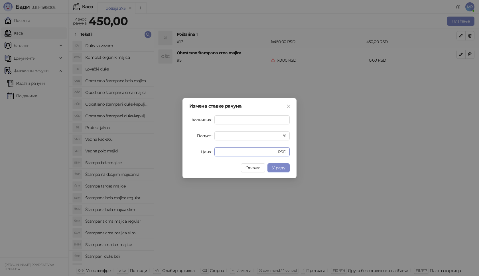
drag, startPoint x: 225, startPoint y: 147, endPoint x: 186, endPoint y: 151, distance: 39.5
click at [186, 151] on div "Измена ставке рачуна Количина * Попуст * % Цена * RSD Откажи У реду" at bounding box center [239, 138] width 114 height 80
type input "****"
click at [280, 168] on span "У реду" at bounding box center [278, 167] width 13 height 5
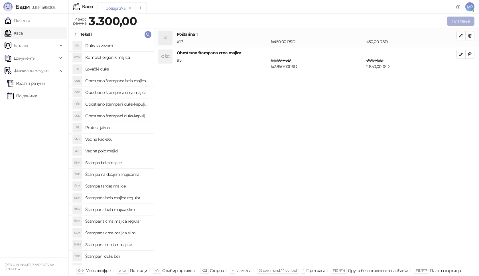
click at [459, 19] on button "Плаћање" at bounding box center [460, 21] width 27 height 9
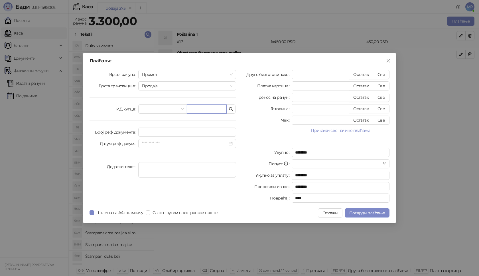
paste input "**********"
type input "**********"
click at [382, 73] on button "Све" at bounding box center [381, 74] width 17 height 9
type input "****"
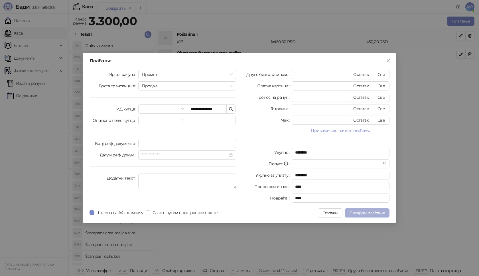
click at [376, 212] on span "Потврди плаћање" at bounding box center [367, 212] width 36 height 5
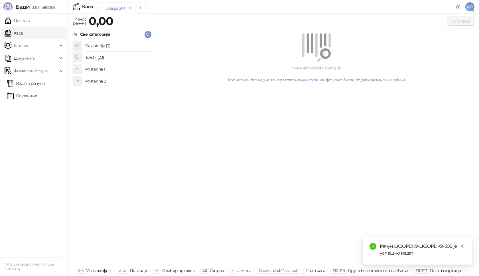
drag, startPoint x: 461, startPoint y: 247, endPoint x: 455, endPoint y: 245, distance: 6.1
click at [461, 247] on icon "close" at bounding box center [462, 246] width 4 height 4
click at [32, 83] on link "Издати рачуни" at bounding box center [26, 83] width 38 height 11
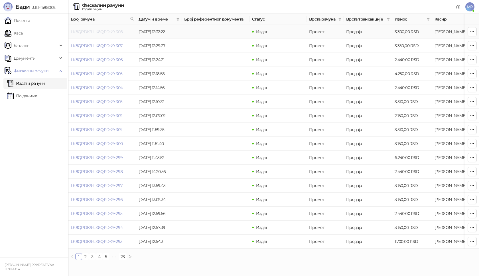
click at [104, 31] on link "LK8QPDK9-LK8QPDK9-308" at bounding box center [97, 31] width 52 height 5
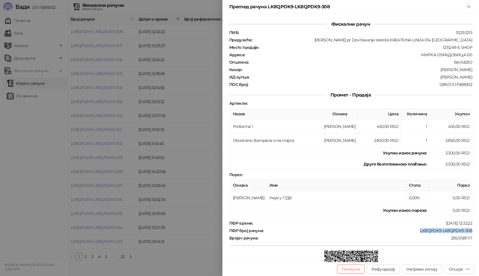
drag, startPoint x: 417, startPoint y: 231, endPoint x: 478, endPoint y: 231, distance: 61.8
click at [478, 231] on div "Фискални рачун ПИБ : 112253213 Предузеће : Marija Raković pr Dovršavanje teksti…" at bounding box center [350, 138] width 256 height 248
drag, startPoint x: 438, startPoint y: 78, endPoint x: 459, endPoint y: 76, distance: 20.6
click at [478, 77] on div "Фискални рачун ПИБ : 112253213 Предузеће : Marija Raković pr Dovršavanje teksti…" at bounding box center [350, 138] width 256 height 248
click at [459, 76] on div ":Djordje Subasic" at bounding box center [360, 76] width 223 height 5
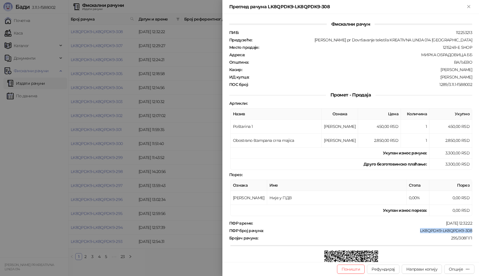
drag, startPoint x: 439, startPoint y: 78, endPoint x: 478, endPoint y: 77, distance: 39.6
click at [478, 77] on div "Фискални рачун ПИБ : 112253213 Предузеће : Marija Raković pr Dovršavanje teksti…" at bounding box center [350, 138] width 256 height 248
click at [466, 4] on icon "Close" at bounding box center [468, 6] width 5 height 5
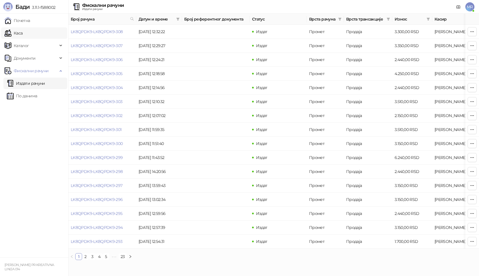
click at [23, 32] on link "Каса" at bounding box center [14, 32] width 18 height 11
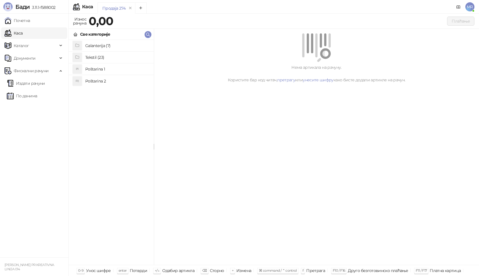
click at [96, 71] on h4 "Poštarina 1" at bounding box center [117, 68] width 64 height 9
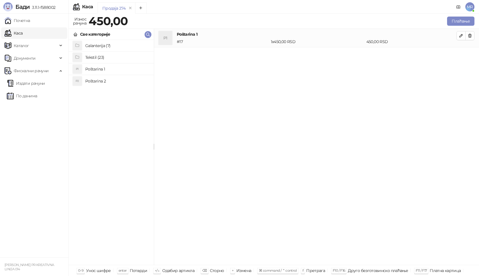
click at [106, 58] on h4 "Tekstil (23)" at bounding box center [117, 57] width 64 height 9
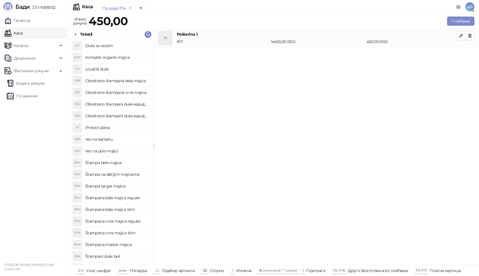
click at [122, 93] on h4 "Obostrano štampana crna majica" at bounding box center [117, 92] width 64 height 9
click at [459, 55] on icon "button" at bounding box center [460, 54] width 3 height 3
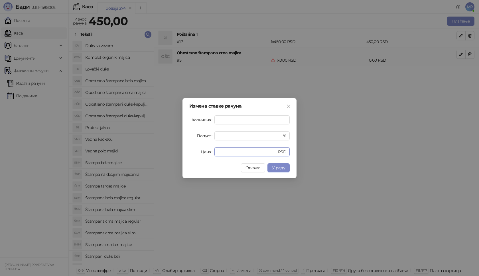
drag, startPoint x: 231, startPoint y: 152, endPoint x: 145, endPoint y: 155, distance: 86.1
click at [145, 155] on div "Измена ставке рачуна Количина * Попуст * % Цена * RSD Откажи У реду" at bounding box center [239, 138] width 479 height 276
type input "****"
click at [283, 165] on span "У реду" at bounding box center [278, 167] width 13 height 5
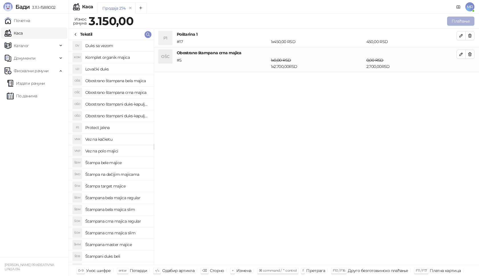
click at [461, 19] on button "Плаћање" at bounding box center [460, 21] width 27 height 9
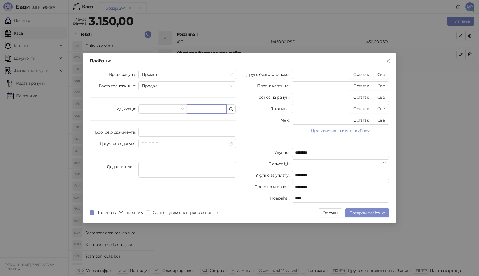
paste input "**********"
type input "**********"
click at [386, 72] on button "Све" at bounding box center [381, 74] width 17 height 9
type input "****"
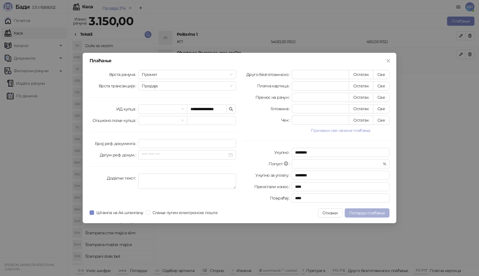
click at [355, 212] on span "Потврди плаћање" at bounding box center [367, 212] width 36 height 5
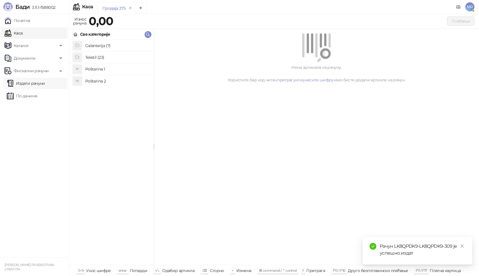
click at [45, 84] on link "Издати рачуни" at bounding box center [26, 83] width 38 height 11
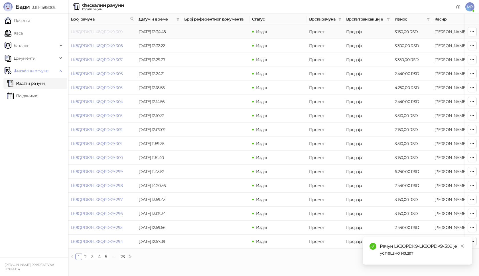
click at [93, 32] on link "LK8QPDK9-LK8QPDK9-309" at bounding box center [97, 31] width 52 height 5
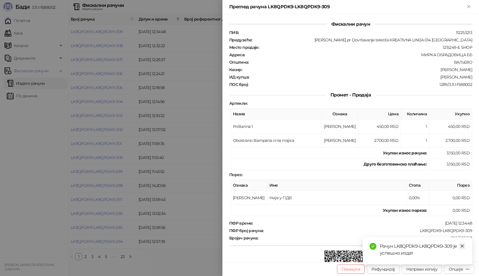
click at [462, 245] on icon "close" at bounding box center [462, 246] width 4 height 4
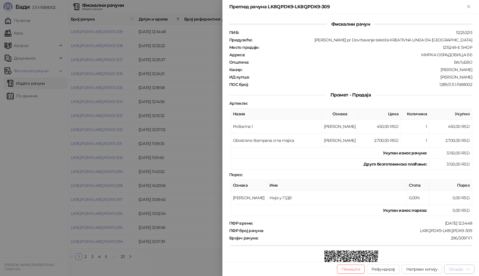
click at [453, 271] on div "Опције" at bounding box center [456, 268] width 14 height 5
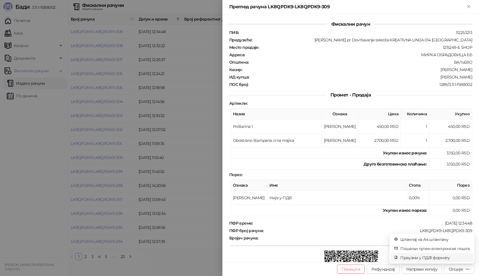
click at [440, 257] on span "Преузми у ПДФ формату" at bounding box center [435, 257] width 70 height 6
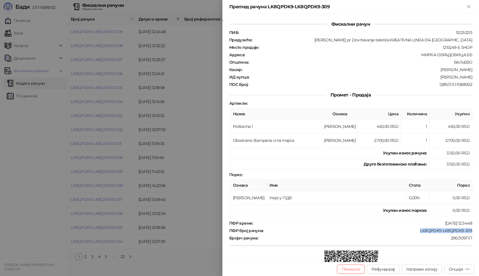
drag, startPoint x: 416, startPoint y: 231, endPoint x: 473, endPoint y: 231, distance: 57.3
click at [473, 231] on div "Фискални рачун ПИБ : 112253213 Предузеће : Marija Raković pr Dovršavanje teksti…" at bounding box center [350, 138] width 256 height 248
drag, startPoint x: 437, startPoint y: 77, endPoint x: 477, endPoint y: 76, distance: 39.9
click at [477, 76] on div "Фискални рачун ПИБ : 112253213 Предузеће : Marija Raković pr Dovršavanje teksti…" at bounding box center [350, 138] width 256 height 248
click at [468, 6] on icon "Close" at bounding box center [468, 6] width 5 height 5
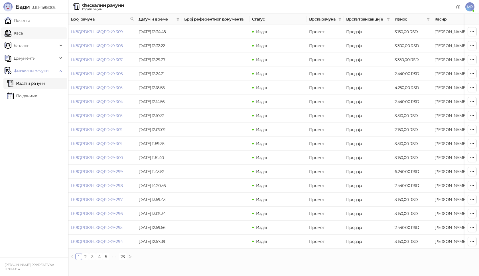
click at [23, 32] on link "Каса" at bounding box center [14, 32] width 18 height 11
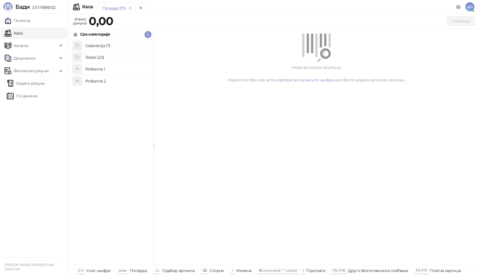
click at [121, 69] on h4 "Poštarina 1" at bounding box center [117, 68] width 64 height 9
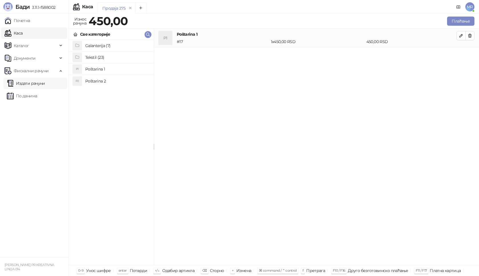
click at [45, 85] on link "Издати рачуни" at bounding box center [26, 83] width 38 height 11
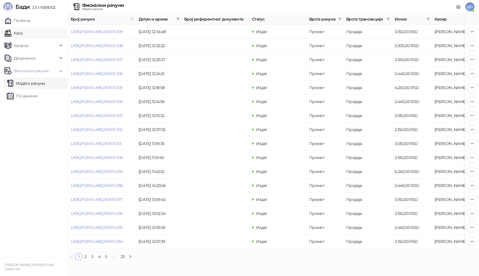
click at [23, 34] on link "Каса" at bounding box center [14, 32] width 18 height 11
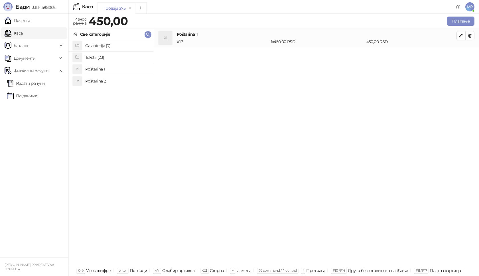
click at [104, 58] on h4 "Tekstil (23)" at bounding box center [117, 57] width 64 height 9
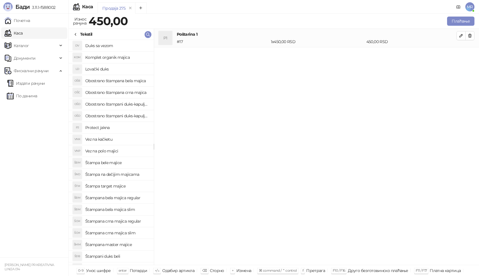
click at [139, 221] on h4 "Štampana crna majica regular" at bounding box center [117, 220] width 64 height 9
click at [459, 54] on icon "button" at bounding box center [461, 54] width 5 height 5
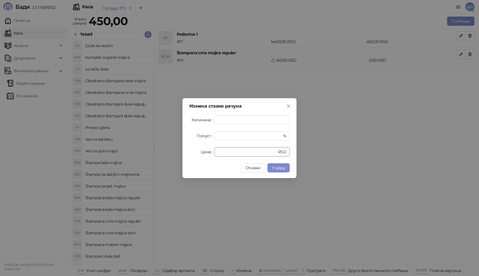
drag, startPoint x: 225, startPoint y: 152, endPoint x: 174, endPoint y: 152, distance: 50.2
click at [174, 152] on div "Измена ставке рачуна Количина * Попуст * % Цена * RSD Откажи У реду" at bounding box center [239, 138] width 479 height 276
type input "****"
click at [284, 166] on span "У реду" at bounding box center [278, 167] width 13 height 5
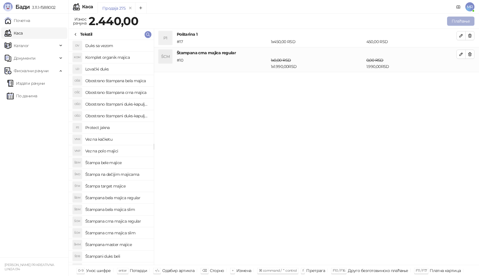
click at [457, 18] on button "Плаћање" at bounding box center [460, 21] width 27 height 9
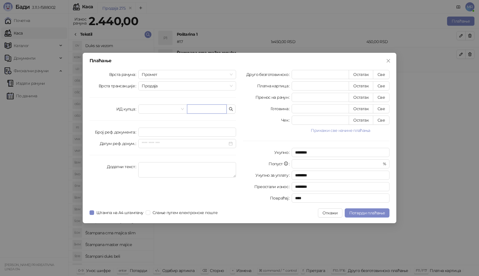
click at [209, 109] on input "text" at bounding box center [207, 108] width 40 height 9
paste input "**********"
type input "**********"
click at [382, 73] on button "Све" at bounding box center [381, 74] width 17 height 9
type input "****"
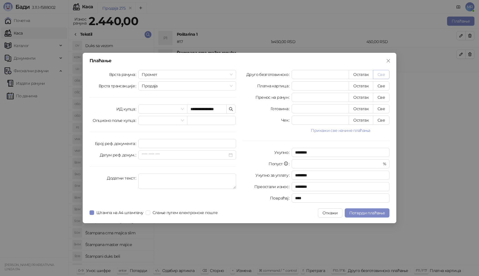
type input "****"
click at [377, 211] on span "Потврди плаћање" at bounding box center [367, 212] width 36 height 5
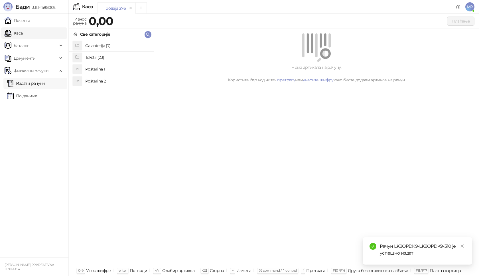
click at [45, 81] on link "Издати рачуни" at bounding box center [26, 83] width 38 height 11
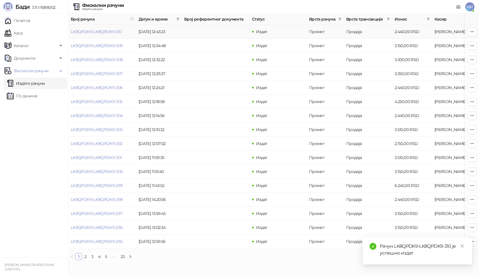
click at [105, 34] on td "LK8QPDK9-LK8QPDK9-310" at bounding box center [102, 32] width 68 height 14
click at [105, 31] on link "LK8QPDK9-LK8QPDK9-310" at bounding box center [96, 31] width 51 height 5
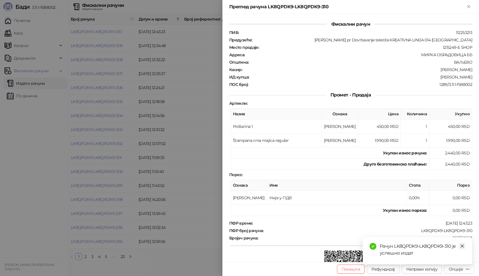
click at [460, 245] on icon "close" at bounding box center [462, 246] width 4 height 4
click at [451, 271] on div "Опције" at bounding box center [456, 268] width 14 height 5
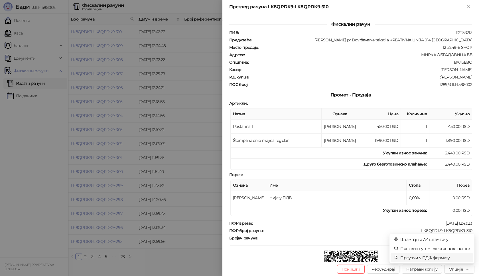
click at [430, 258] on span "Преузми у ПДФ формату" at bounding box center [435, 257] width 70 height 6
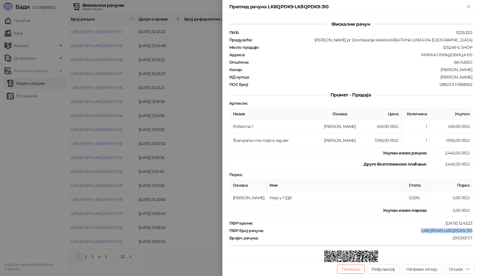
drag, startPoint x: 417, startPoint y: 231, endPoint x: 476, endPoint y: 231, distance: 59.6
click at [476, 231] on div "Фискални рачун ПИБ : 112253213 Предузеће : Marija Raković pr Dovršavanje teksti…" at bounding box center [350, 138] width 256 height 248
drag, startPoint x: 437, startPoint y: 78, endPoint x: 478, endPoint y: 77, distance: 41.3
click at [478, 77] on div "Фискални рачун ПИБ : 112253213 Предузеће : Marija Raković pr Dovršavanje teksti…" at bounding box center [350, 138] width 256 height 248
click at [469, 7] on icon "Close" at bounding box center [468, 6] width 3 height 3
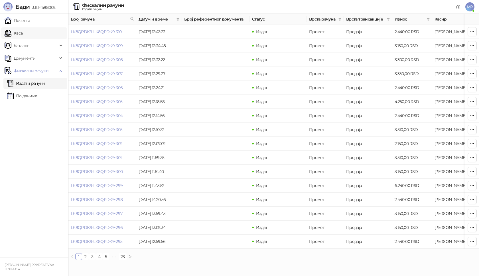
click at [23, 32] on link "Каса" at bounding box center [14, 32] width 18 height 11
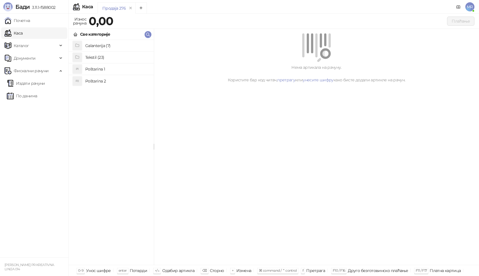
click at [132, 68] on h4 "Poštarina 1" at bounding box center [117, 68] width 64 height 9
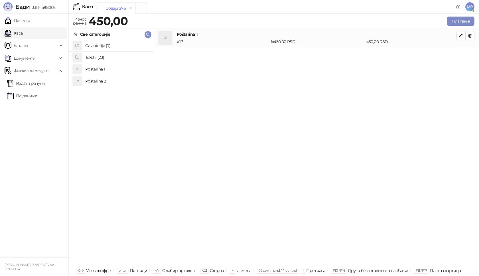
click at [101, 57] on h4 "Tekstil (23)" at bounding box center [117, 57] width 64 height 9
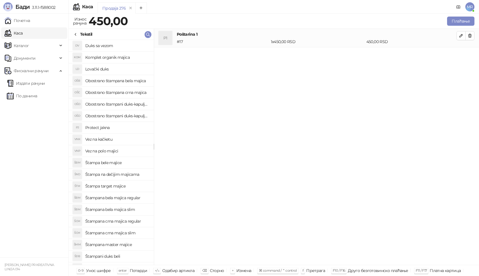
click at [133, 221] on h4 "Štampana crna majica regular" at bounding box center [117, 220] width 64 height 9
click at [464, 52] on button "button" at bounding box center [460, 54] width 9 height 9
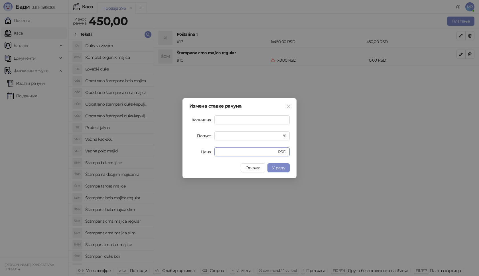
drag, startPoint x: 228, startPoint y: 148, endPoint x: 190, endPoint y: 151, distance: 38.6
click at [193, 152] on div "Цена * RSD" at bounding box center [239, 151] width 100 height 9
type input "****"
click at [276, 167] on span "У реду" at bounding box center [278, 167] width 13 height 5
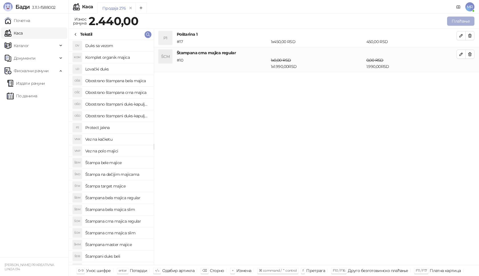
click at [454, 22] on button "Плаћање" at bounding box center [460, 21] width 27 height 9
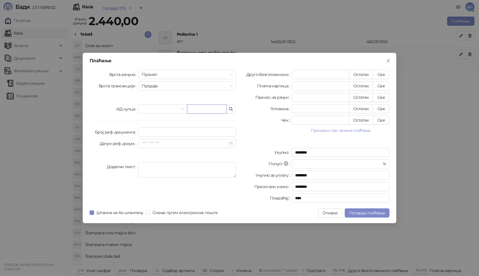
click at [208, 109] on input "text" at bounding box center [207, 108] width 40 height 9
paste input "**********"
type input "**********"
click at [390, 72] on div "Друго безготовинско * Остатак Све Платна картица * Остатак Све Пренос на рачун …" at bounding box center [315, 137] width 153 height 135
click at [385, 73] on button "Све" at bounding box center [381, 74] width 17 height 9
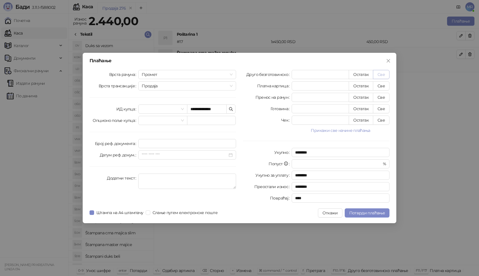
type input "****"
click at [363, 216] on button "Потврди плаћање" at bounding box center [367, 212] width 45 height 9
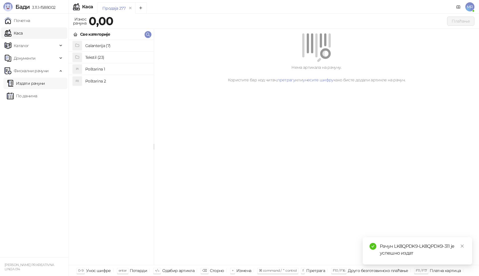
click at [40, 83] on link "Издати рачуни" at bounding box center [26, 83] width 38 height 11
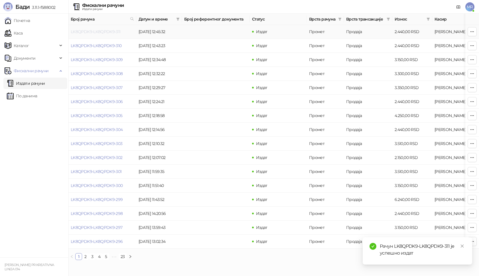
click at [115, 34] on td "LK8QPDK9-LK8QPDK9-311" at bounding box center [102, 32] width 68 height 14
click at [116, 30] on link "LK8QPDK9-LK8QPDK9-311" at bounding box center [96, 31] width 50 height 5
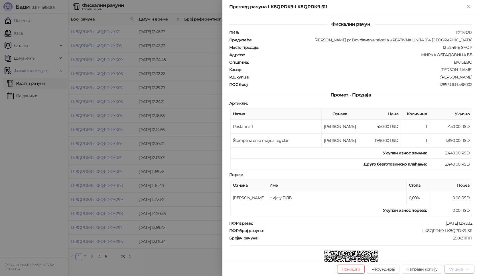
click at [457, 272] on button "Опције" at bounding box center [459, 268] width 30 height 9
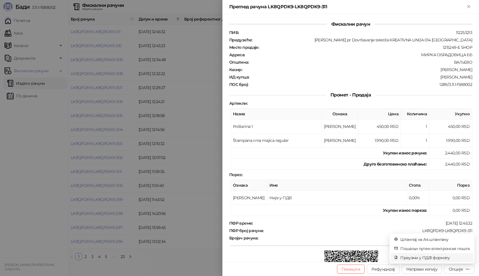
click at [414, 257] on span "Преузми у ПДФ формату" at bounding box center [435, 257] width 70 height 6
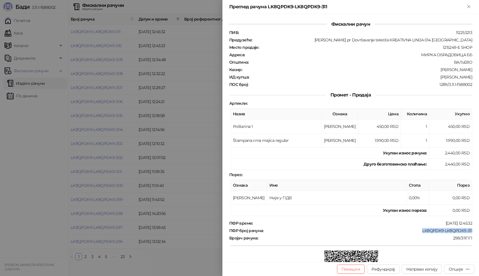
drag, startPoint x: 418, startPoint y: 231, endPoint x: 473, endPoint y: 228, distance: 55.1
click at [473, 228] on div "Фискални рачун ПИБ : 112253213 Предузеће : Marija Raković pr Dovršavanje teksti…" at bounding box center [350, 138] width 256 height 248
drag, startPoint x: 441, startPoint y: 77, endPoint x: 478, endPoint y: 75, distance: 38.0
click at [478, 75] on div "Фискални рачун ПИБ : 112253213 Предузеће : Marija Raković pr Dovršavanje teksti…" at bounding box center [350, 138] width 256 height 248
click at [468, 4] on icon "Close" at bounding box center [468, 6] width 5 height 5
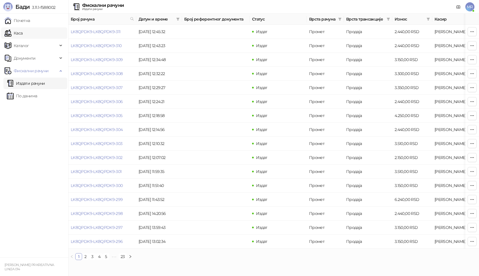
click at [23, 35] on link "Каса" at bounding box center [14, 32] width 18 height 11
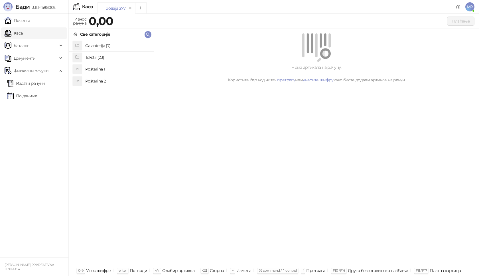
click at [119, 69] on h4 "Poštarina 1" at bounding box center [117, 68] width 64 height 9
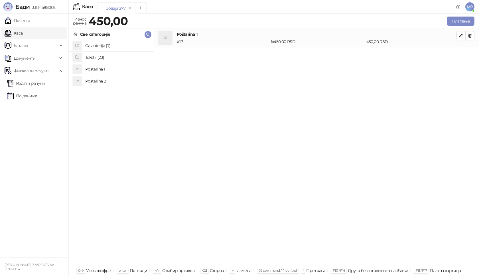
click at [112, 58] on h4 "Tekstil (23)" at bounding box center [117, 57] width 64 height 9
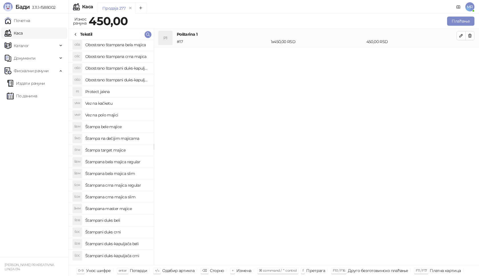
scroll to position [44, 0]
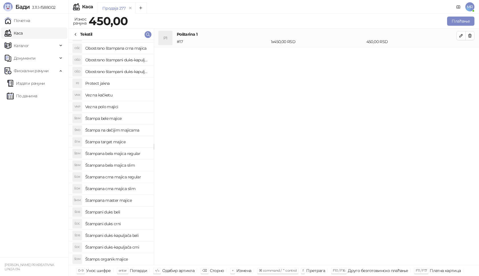
click at [129, 199] on h4 "Štampana master majice" at bounding box center [117, 199] width 64 height 9
click at [459, 56] on icon "button" at bounding box center [460, 54] width 3 height 3
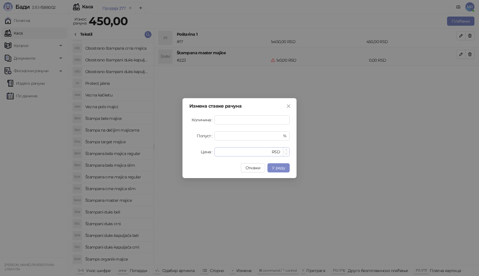
type input "*"
drag, startPoint x: 229, startPoint y: 153, endPoint x: 180, endPoint y: 150, distance: 49.1
click at [178, 153] on div "Измена ставке рачуна Количина * Попуст * % Цена * RSD Откажи У реду" at bounding box center [239, 138] width 479 height 276
type input "****"
click at [274, 168] on span "У реду" at bounding box center [278, 167] width 13 height 5
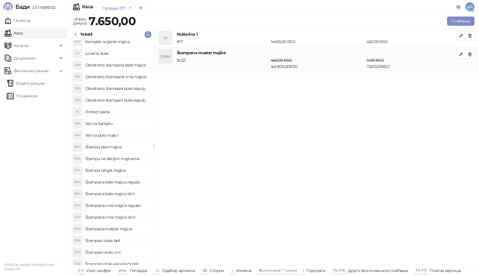
scroll to position [0, 0]
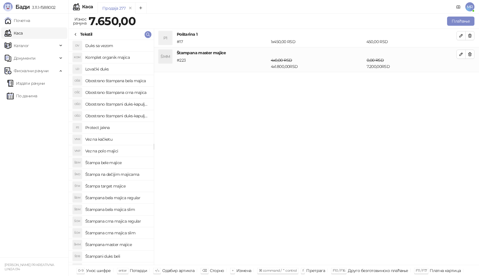
click at [119, 44] on h4 "Duks sa vezom" at bounding box center [117, 45] width 64 height 9
click at [460, 77] on icon "button" at bounding box center [461, 79] width 5 height 5
type input "*"
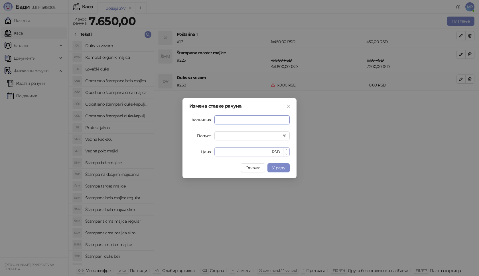
type input "*"
drag, startPoint x: 247, startPoint y: 150, endPoint x: 156, endPoint y: 152, distance: 90.9
click at [156, 152] on div "Измена ставке рачуна Количина * Попуст * % Цена * RSD Откажи У реду" at bounding box center [239, 138] width 479 height 276
type input "****"
click at [279, 170] on button "У реду" at bounding box center [278, 167] width 22 height 9
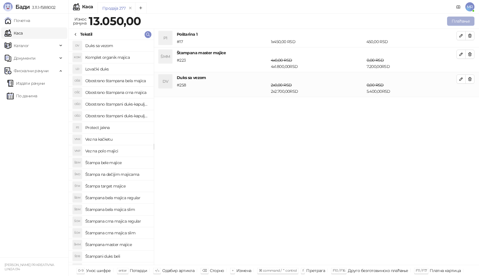
click at [461, 21] on button "Плаћање" at bounding box center [460, 21] width 27 height 9
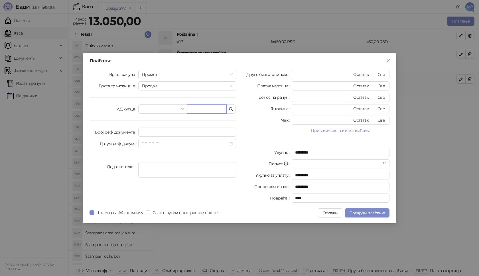
click at [202, 108] on input "text" at bounding box center [207, 108] width 40 height 9
type input "**********"
click at [388, 74] on button "Све" at bounding box center [381, 74] width 17 height 9
type input "*****"
type input "****"
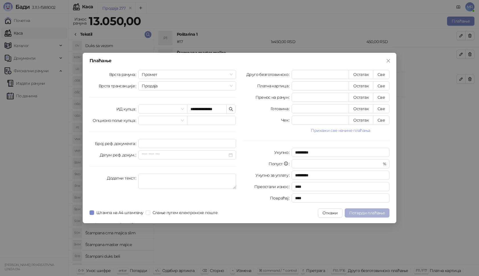
click at [375, 211] on span "Потврди плаћање" at bounding box center [367, 212] width 36 height 5
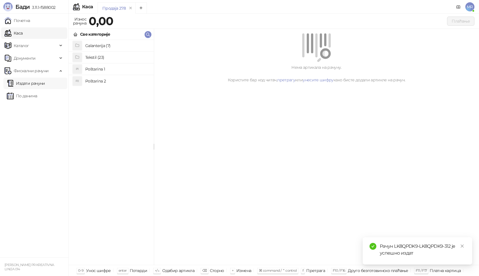
click at [39, 84] on link "Издати рачуни" at bounding box center [26, 83] width 38 height 11
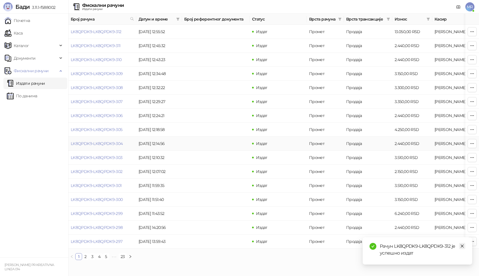
click at [463, 245] on icon "close" at bounding box center [462, 246] width 4 height 4
click at [105, 34] on link "LK8QPDK9-LK8QPDK9-312" at bounding box center [96, 31] width 51 height 5
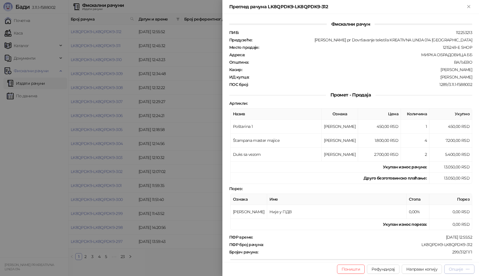
click at [452, 269] on div "Опције" at bounding box center [456, 268] width 14 height 5
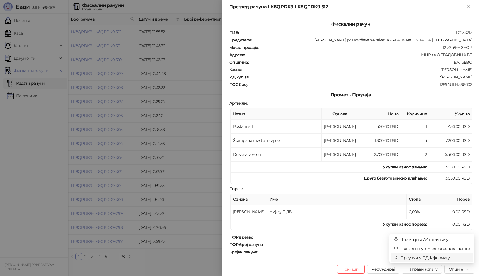
click at [434, 258] on span "Преузми у ПДФ формату" at bounding box center [435, 257] width 70 height 6
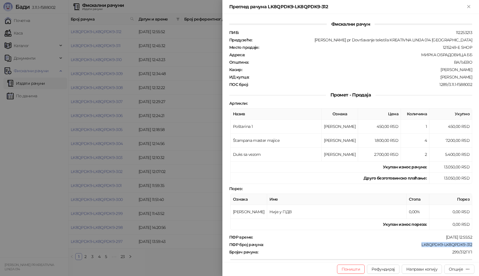
drag, startPoint x: 418, startPoint y: 244, endPoint x: 478, endPoint y: 243, distance: 60.4
click at [478, 243] on div "Фискални рачун ПИБ : 112253213 Предузеће : Marija Raković pr Dovršavanje teksti…" at bounding box center [350, 138] width 256 height 248
drag, startPoint x: 439, startPoint y: 78, endPoint x: 471, endPoint y: 78, distance: 31.6
click at [471, 78] on div "Фискални рачун ПИБ : 112253213 Предузеће : Marija Raković pr Dovršavanje teksti…" at bounding box center [350, 138] width 256 height 248
click at [470, 5] on icon "Close" at bounding box center [468, 6] width 5 height 5
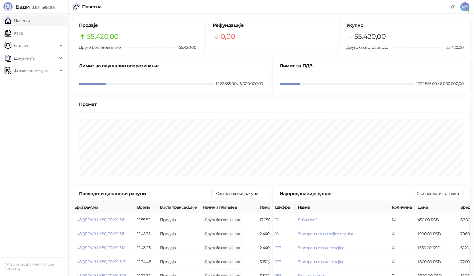
click at [467, 7] on span "MR" at bounding box center [464, 6] width 9 height 9
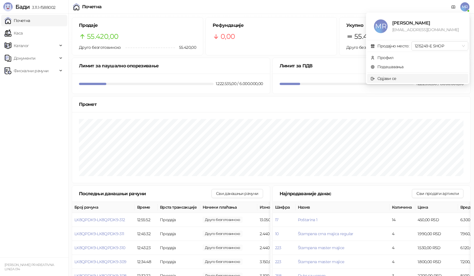
click at [421, 76] on span "Одјави се" at bounding box center [417, 78] width 94 height 6
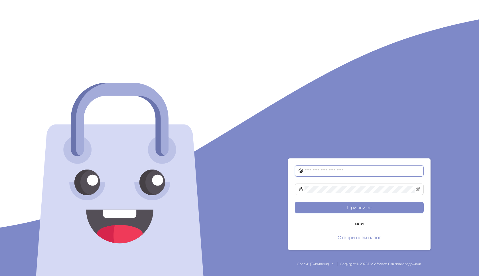
click at [312, 169] on input "text" at bounding box center [362, 170] width 116 height 7
type input "**********"
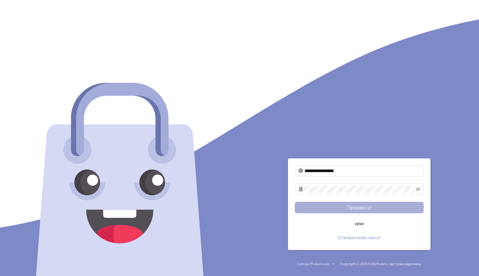
click at [356, 207] on button "Пријави се" at bounding box center [359, 206] width 129 height 11
